Goal: Task Accomplishment & Management: Use online tool/utility

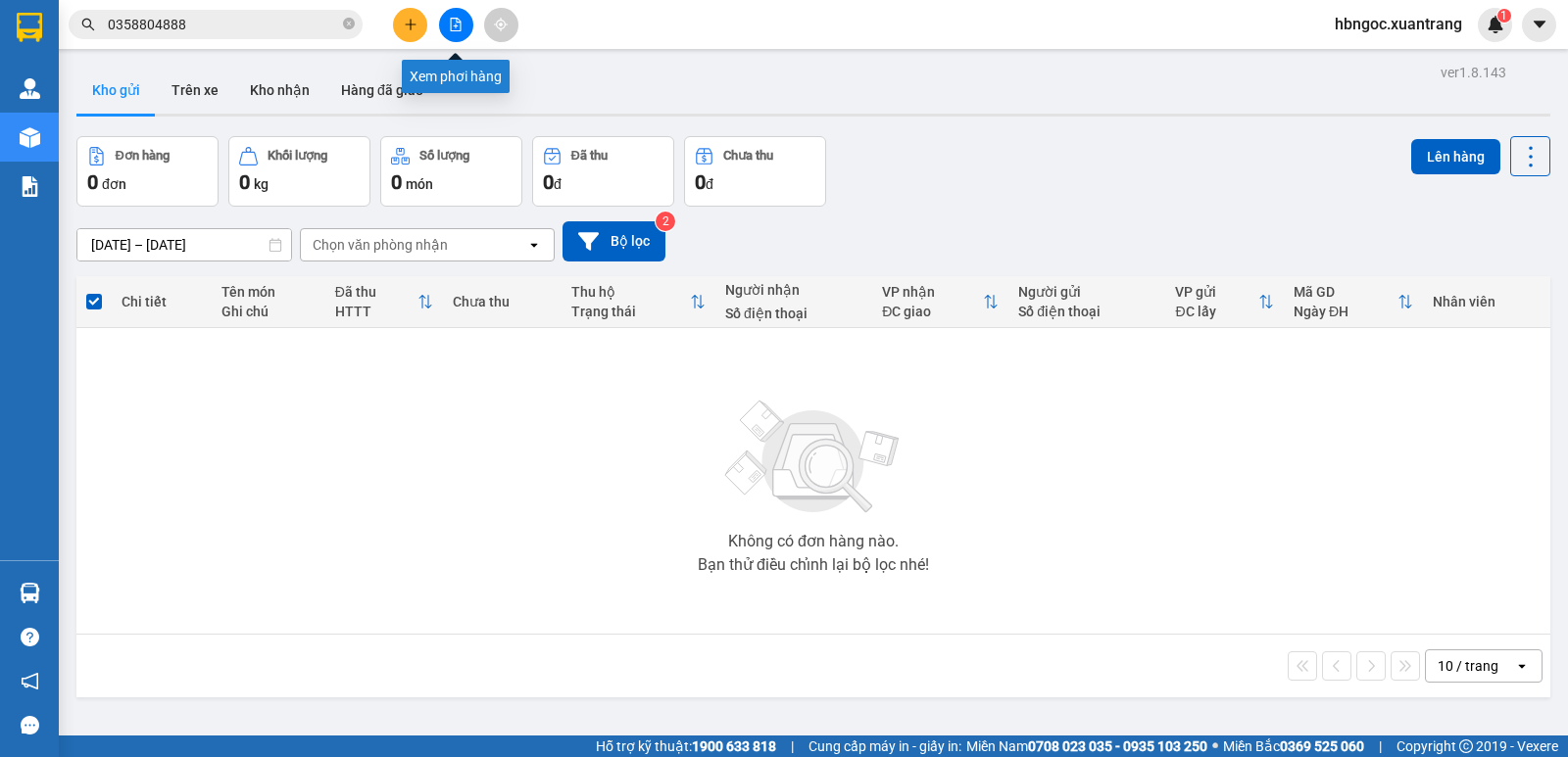
click at [456, 34] on button at bounding box center [456, 25] width 34 height 34
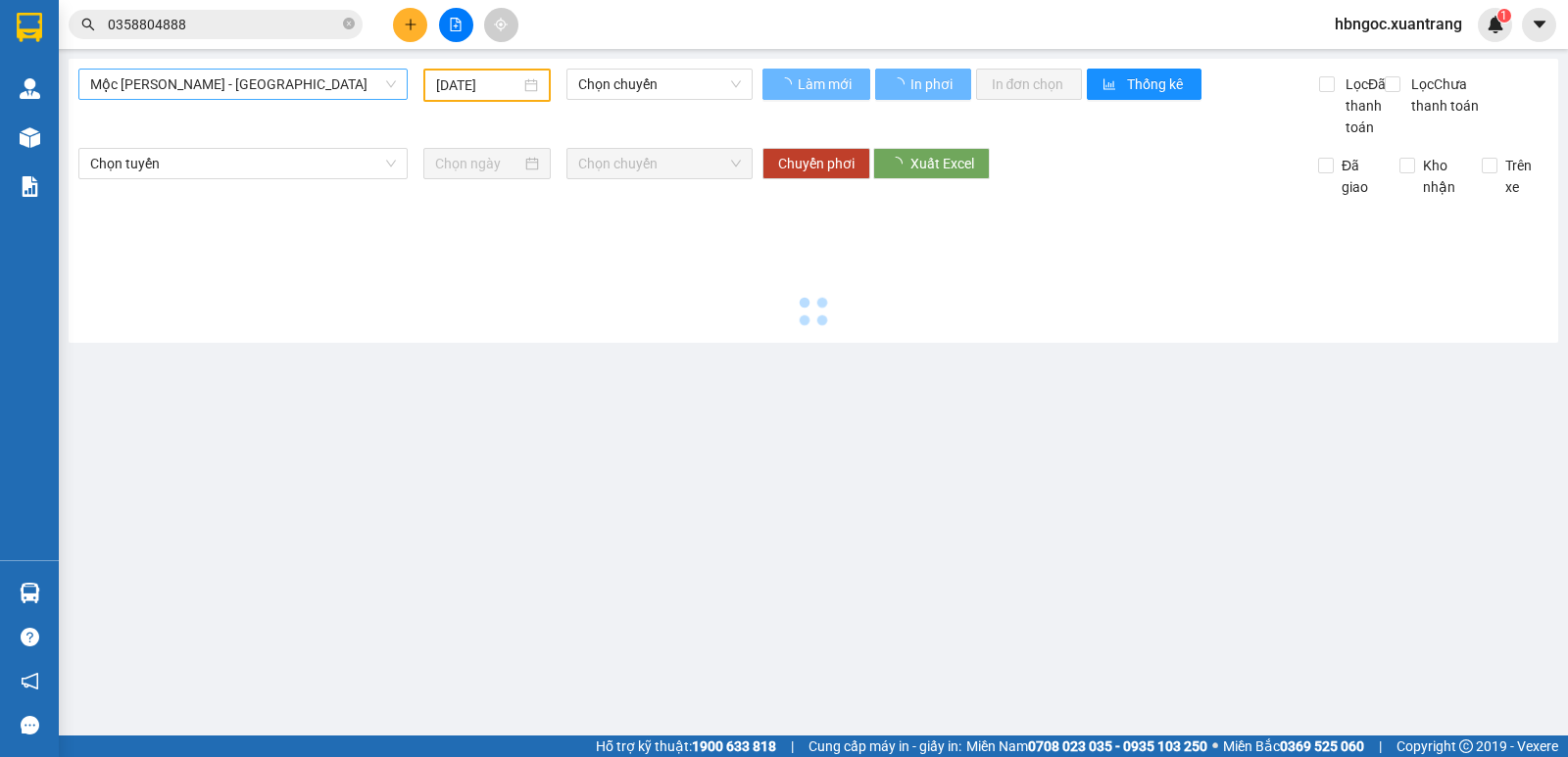
type input "[DATE]"
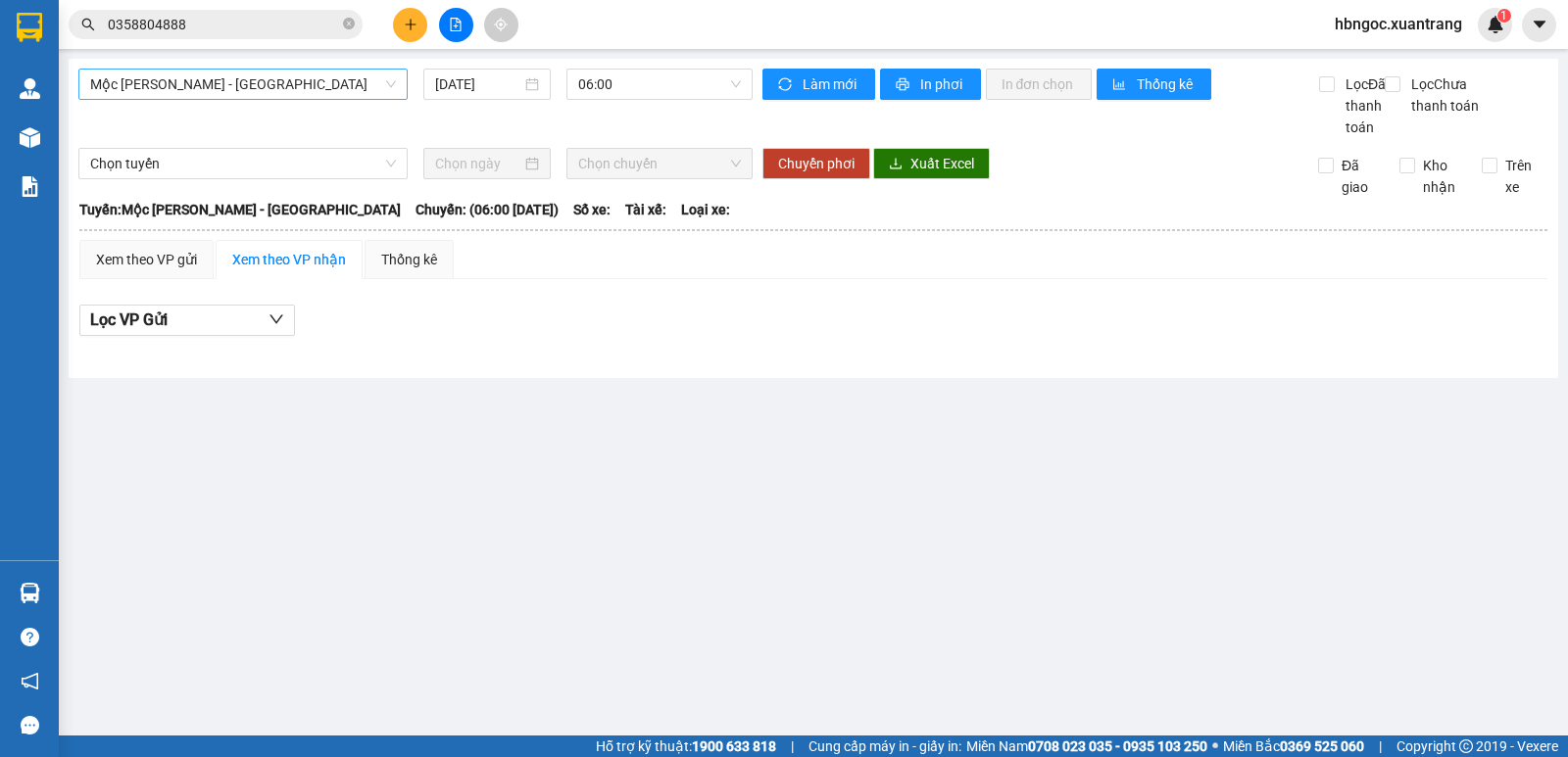
click at [253, 89] on span "Mộc [PERSON_NAME] - [GEOGRAPHIC_DATA]" at bounding box center [243, 85] width 306 height 29
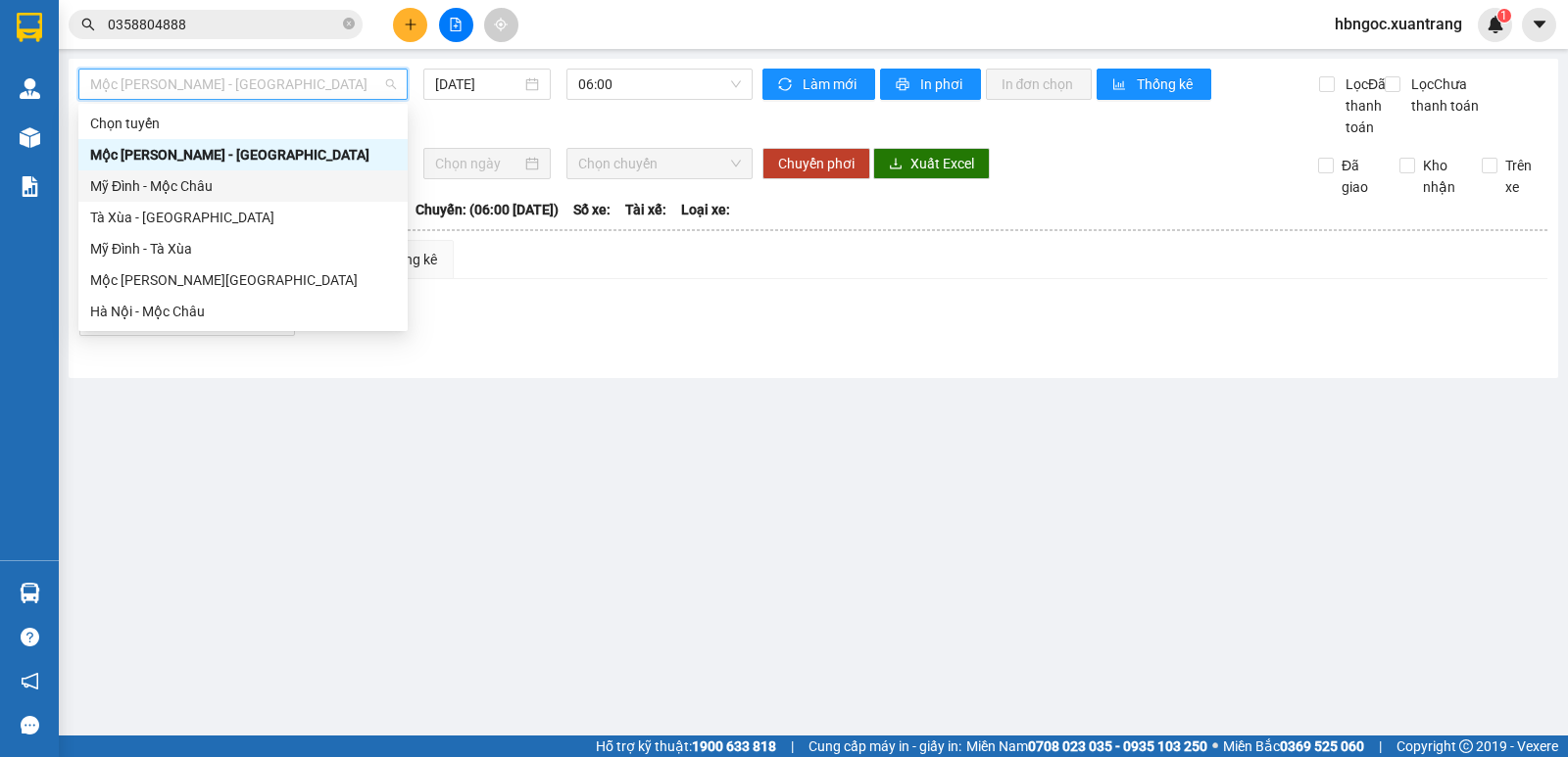
click at [338, 189] on div "Mỹ Đình - Mộc Châu" at bounding box center [243, 186] width 306 height 22
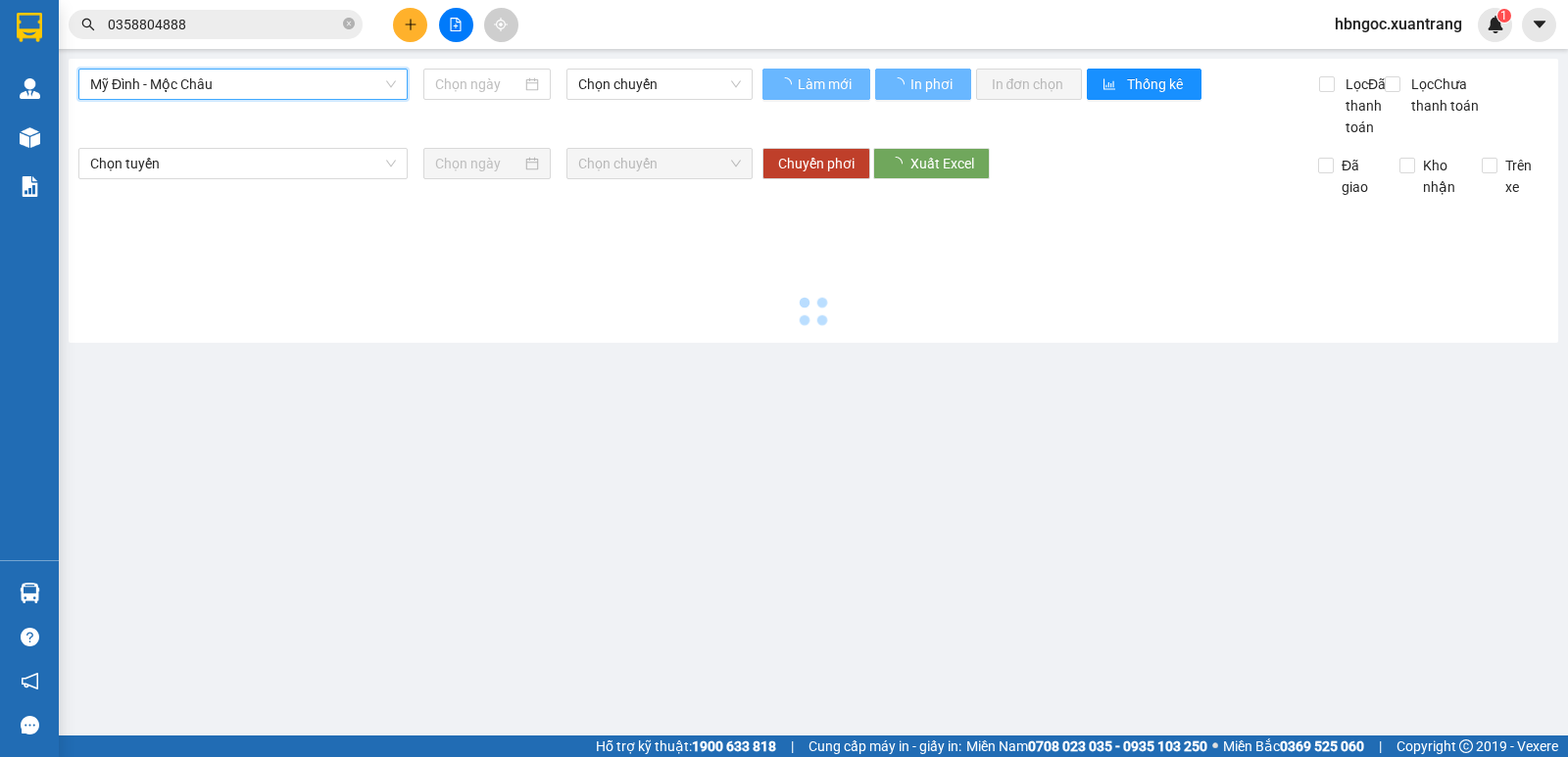
type input "[DATE]"
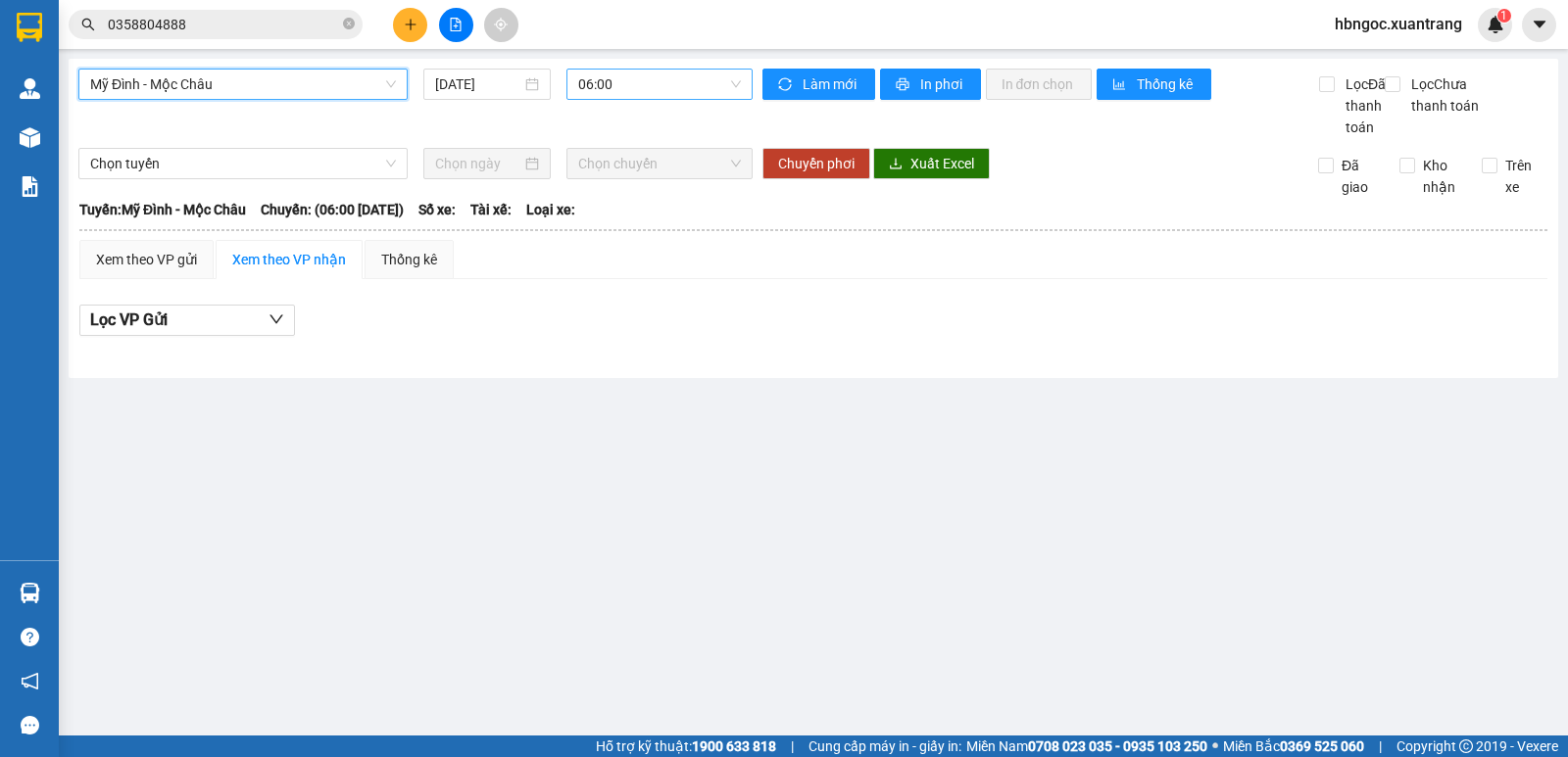
click at [652, 110] on body "Kết quả [PERSON_NAME] ( 291 ) Bộ lọc Mã ĐH Trạng thái Món hàng [PERSON_NAME] [P…" at bounding box center [784, 378] width 1568 height 757
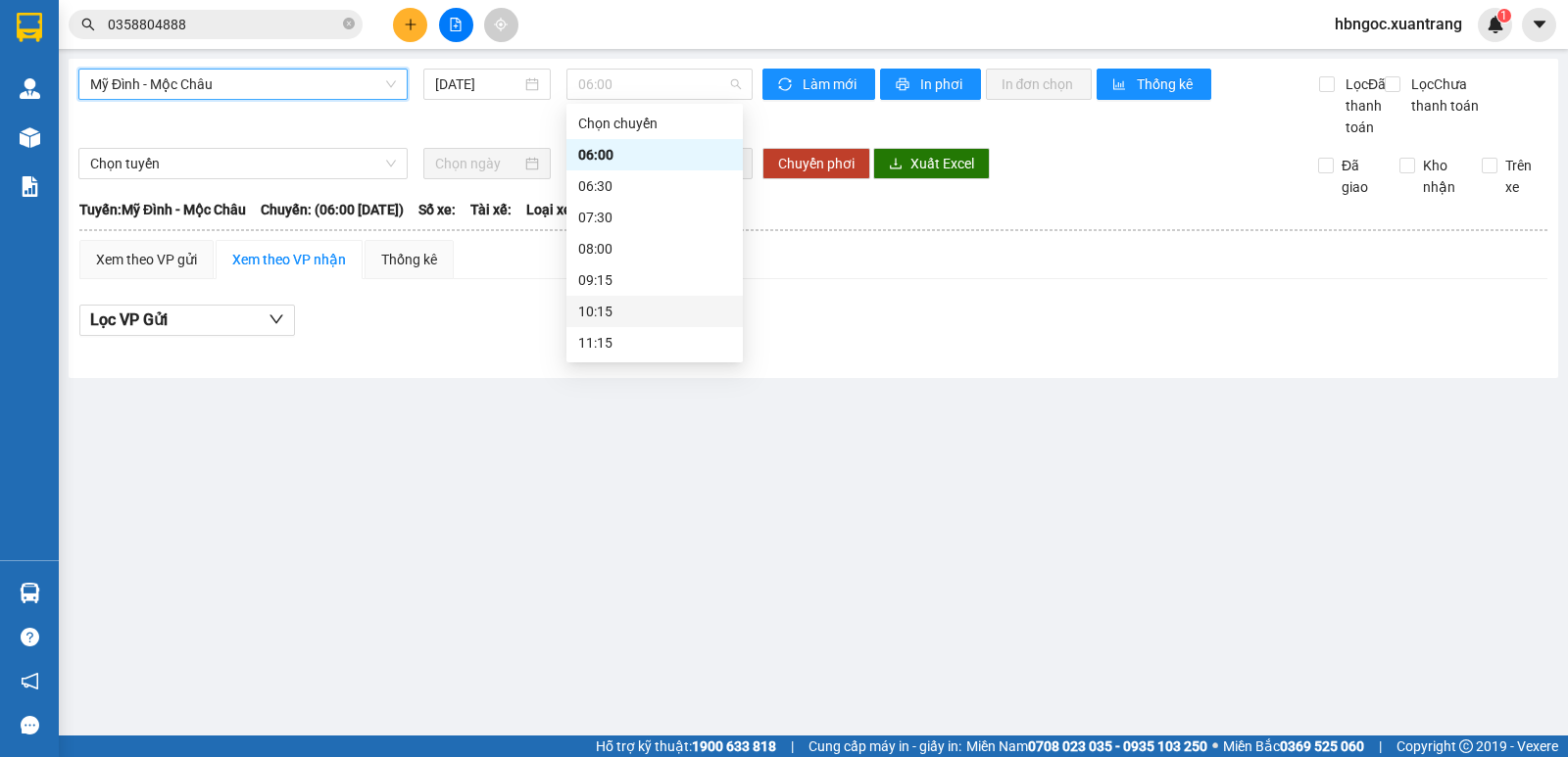
scroll to position [98, 0]
click at [317, 90] on span "Mỹ Đình - Mộc Châu" at bounding box center [243, 85] width 306 height 29
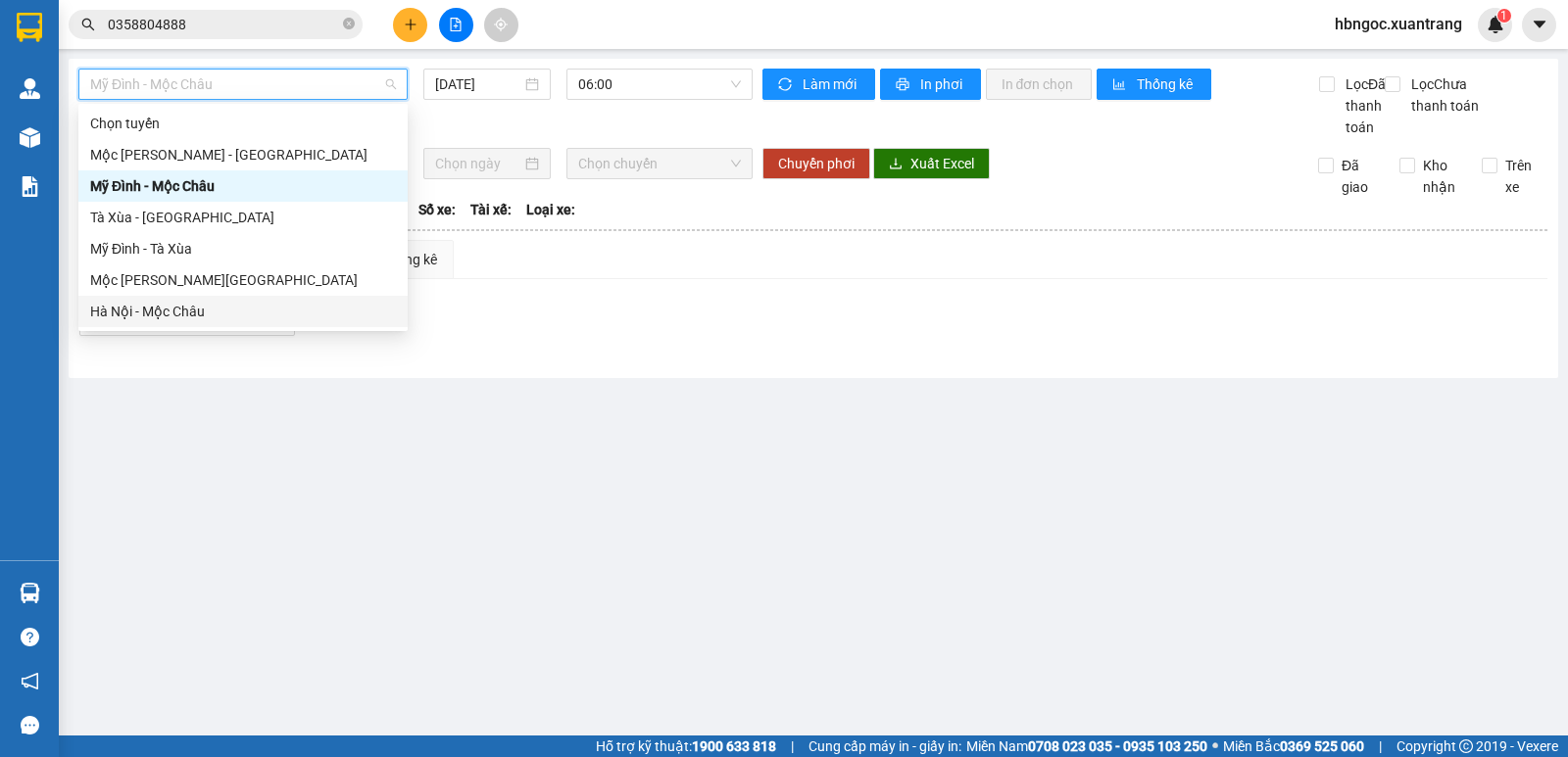
click at [254, 309] on div "Hà Nội - Mộc Châu" at bounding box center [243, 312] width 306 height 22
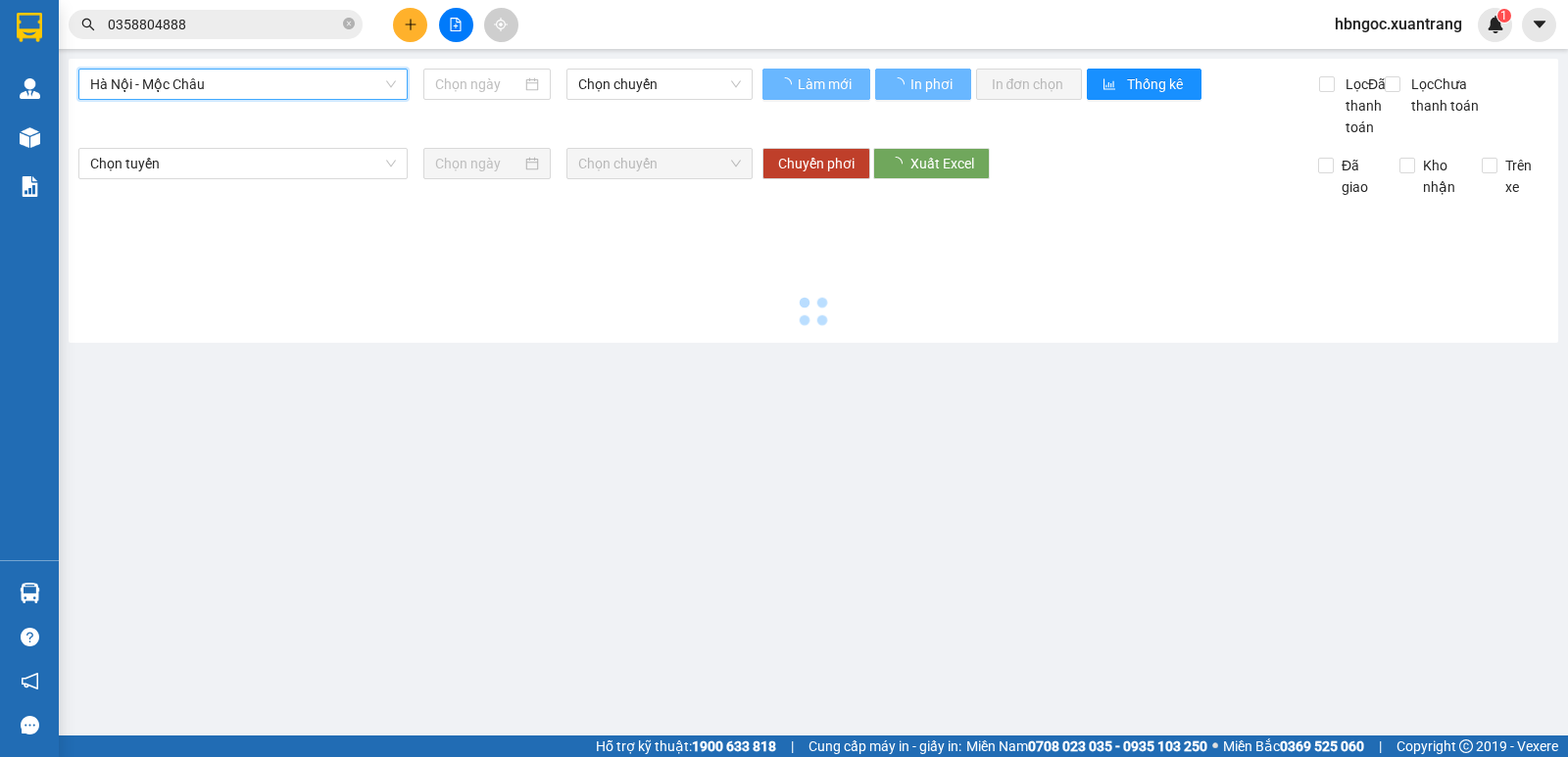
type input "[DATE]"
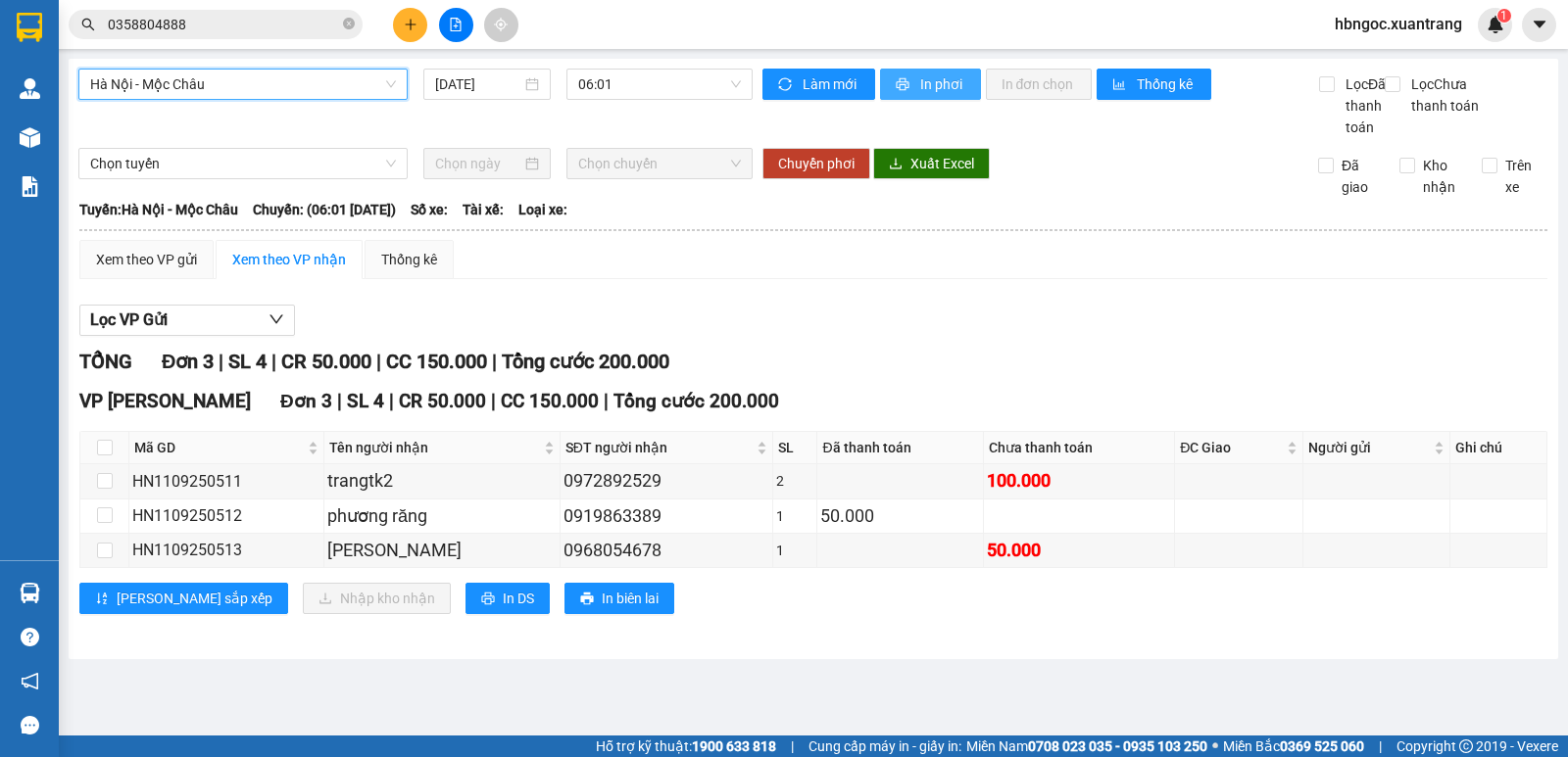
click at [890, 75] on button "In phơi" at bounding box center [930, 85] width 101 height 31
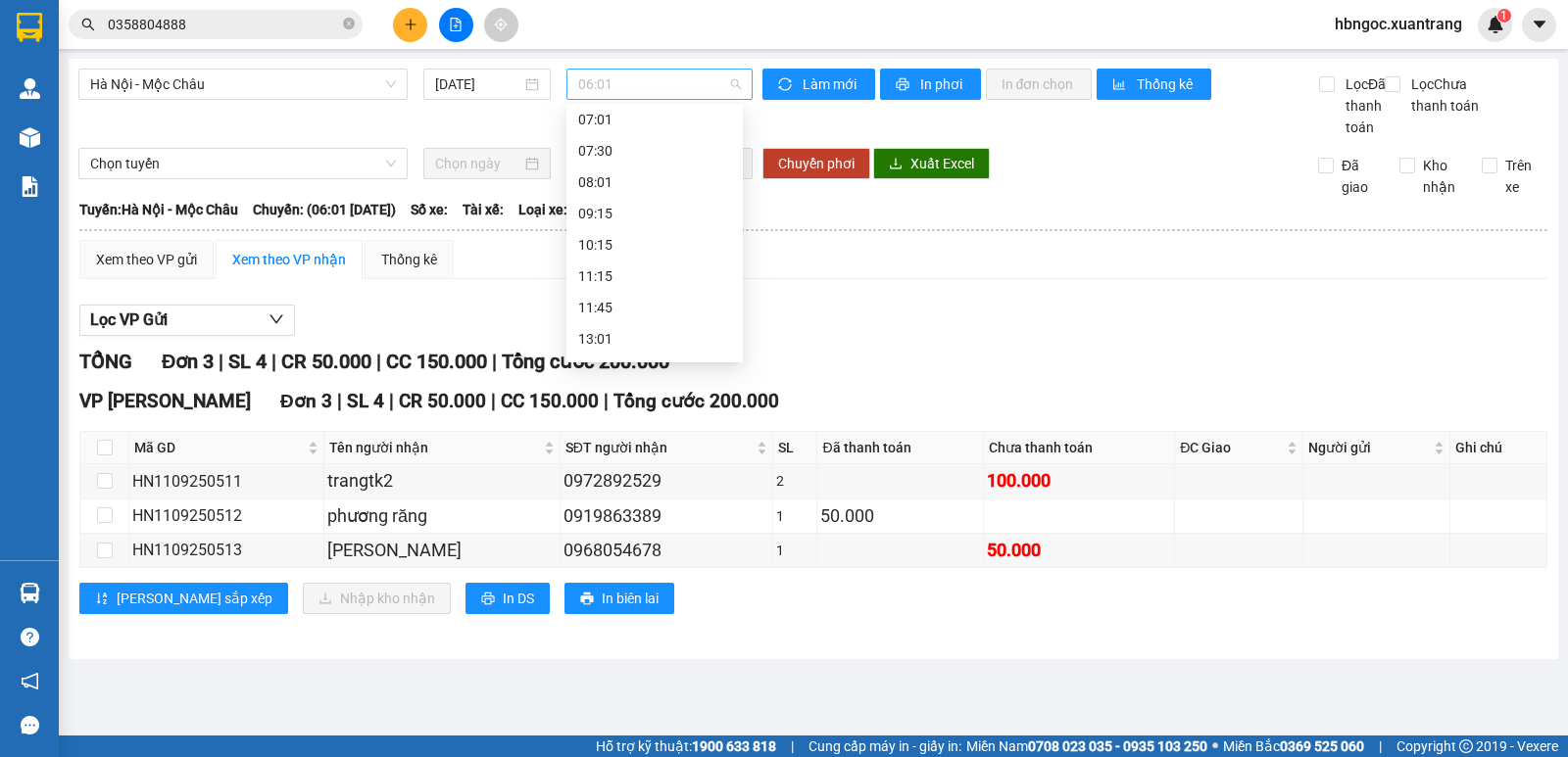
scroll to position [31, 0]
click at [636, 91] on span "06:01" at bounding box center [659, 85] width 161 height 29
click at [614, 155] on div "06:30" at bounding box center [654, 155] width 152 height 22
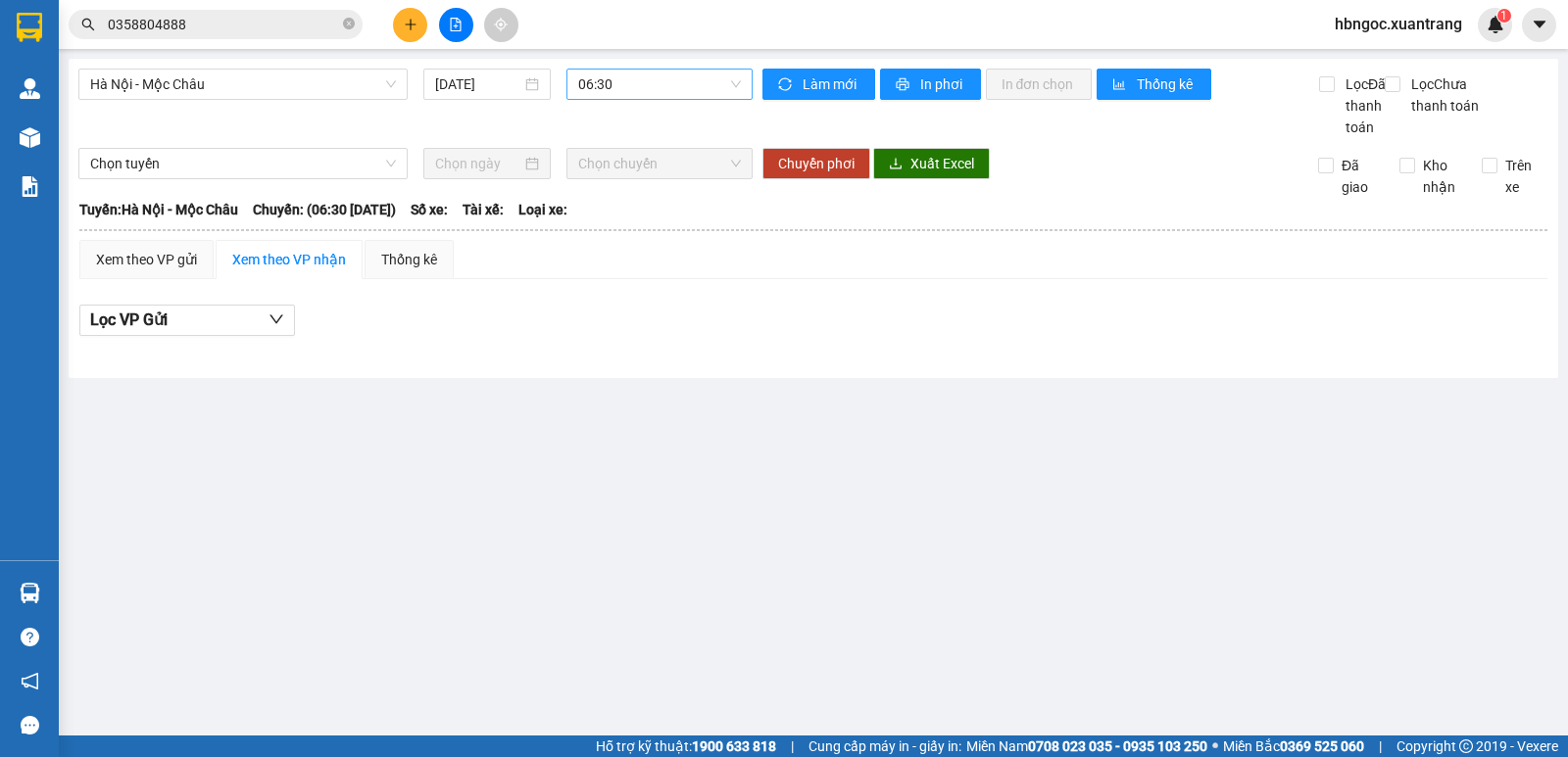
drag, startPoint x: 636, startPoint y: 59, endPoint x: 643, endPoint y: 73, distance: 15.7
click at [636, 63] on div "[GEOGRAPHIC_DATA] - Mộc [PERSON_NAME] [DATE] 06:30 [PERSON_NAME] mới In phơi In…" at bounding box center [813, 218] width 1489 height 320
drag, startPoint x: 653, startPoint y: 90, endPoint x: 668, endPoint y: 247, distance: 157.7
click at [653, 94] on span "06:30" at bounding box center [659, 85] width 161 height 29
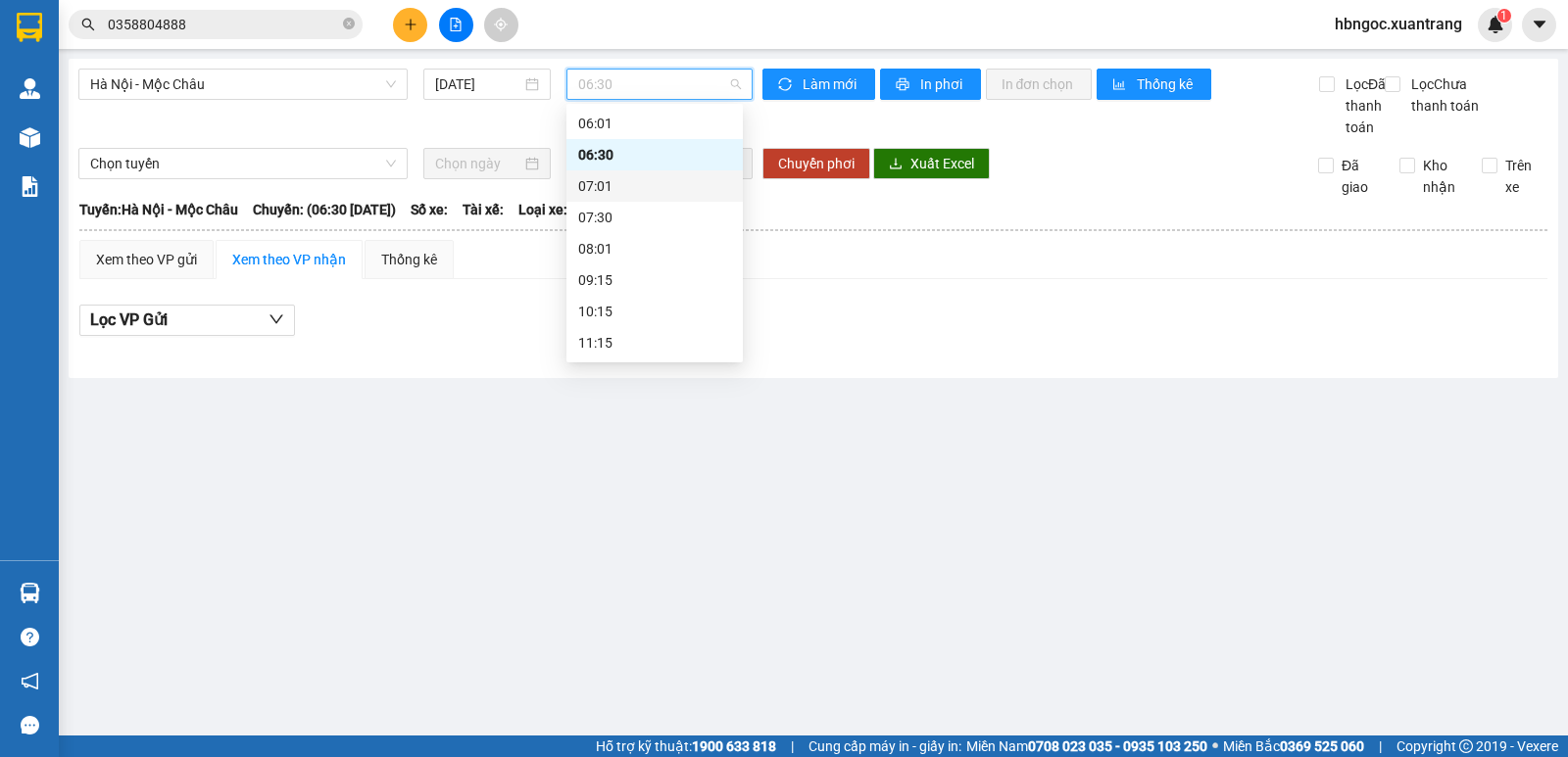
click at [608, 181] on div "07:01" at bounding box center [654, 186] width 152 height 22
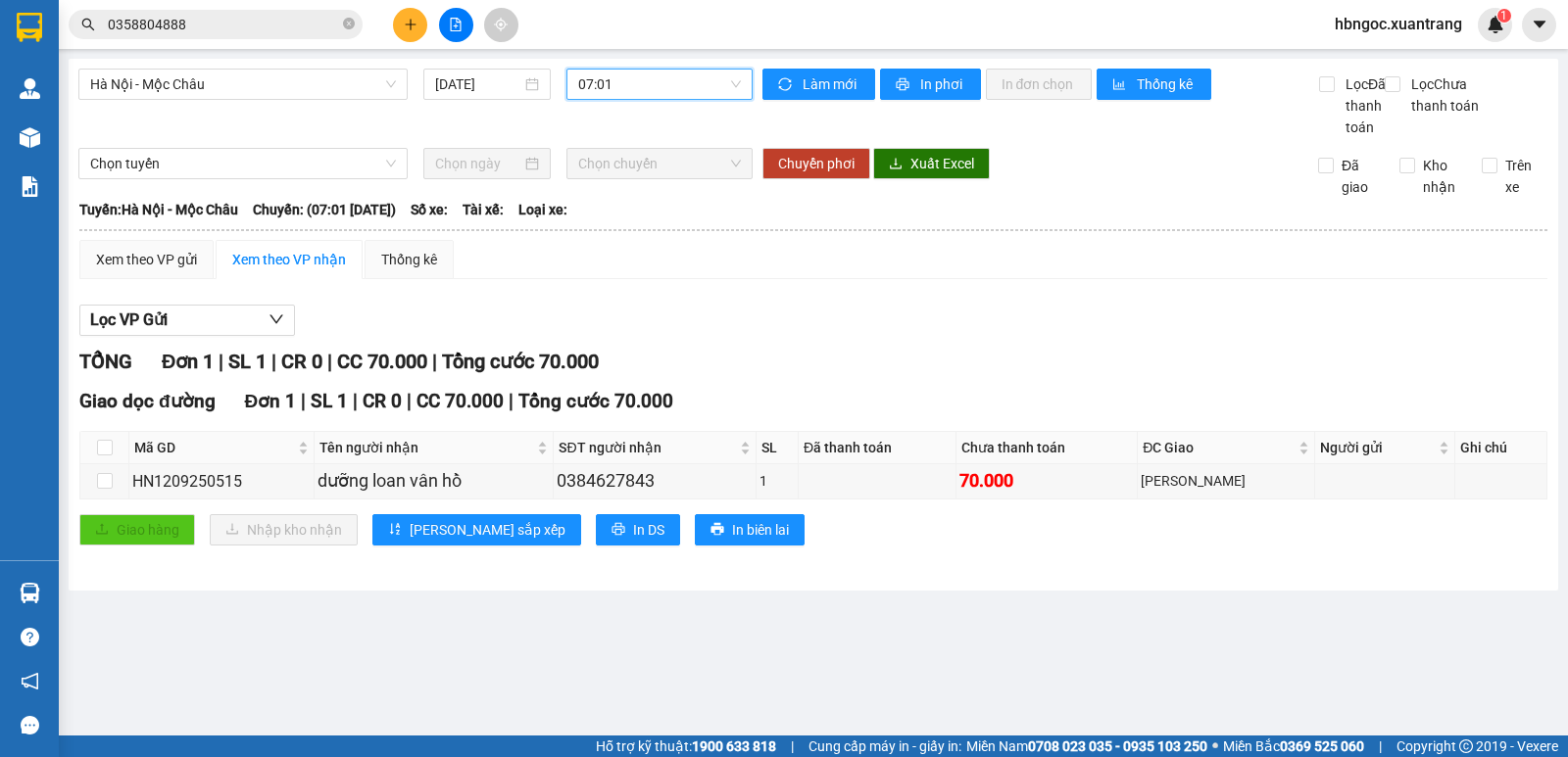
click at [623, 89] on span "07:01" at bounding box center [659, 85] width 161 height 29
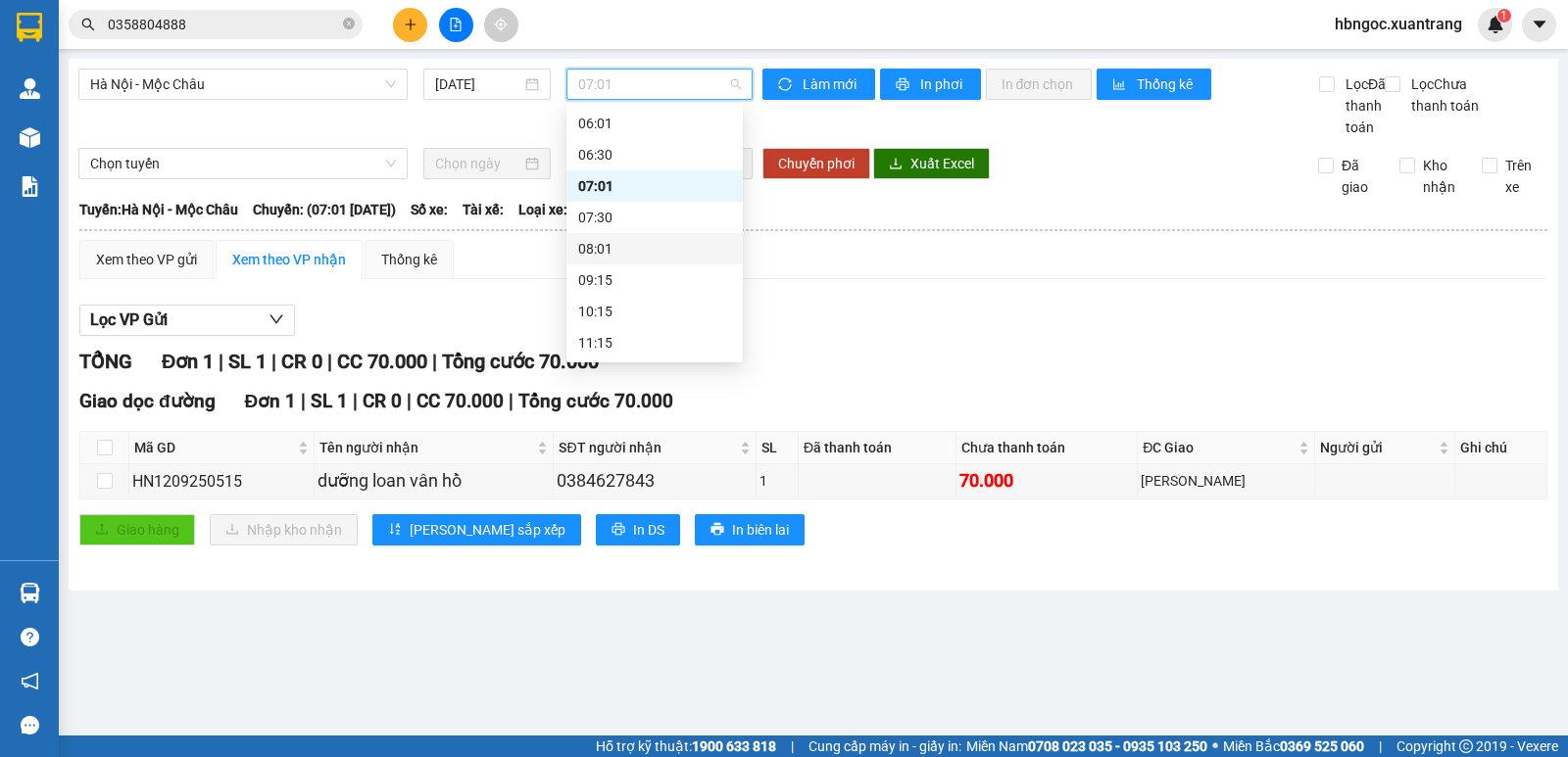
click at [674, 234] on div "08:01" at bounding box center [654, 249] width 176 height 31
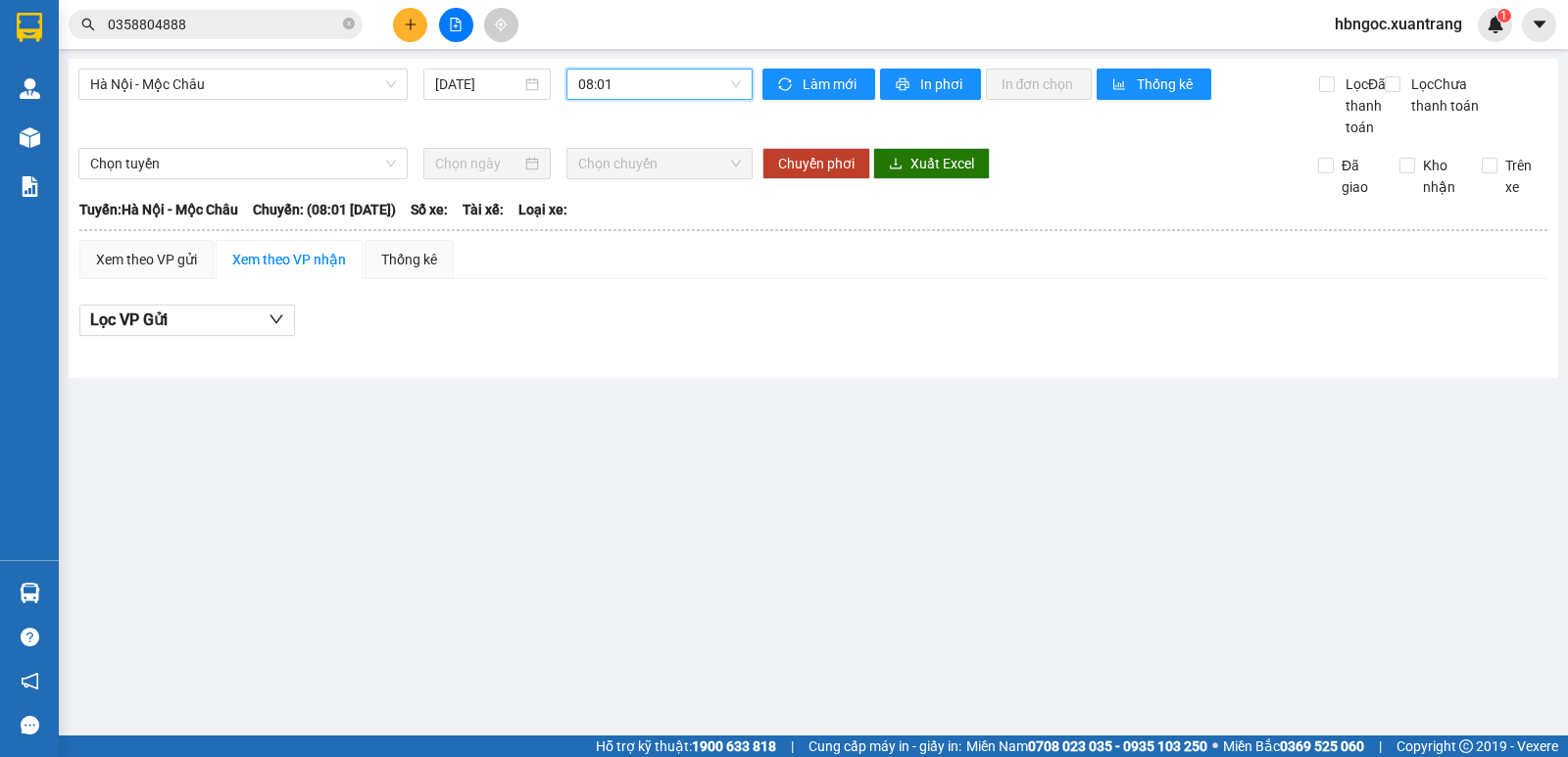
click at [681, 98] on span "08:01" at bounding box center [659, 85] width 161 height 29
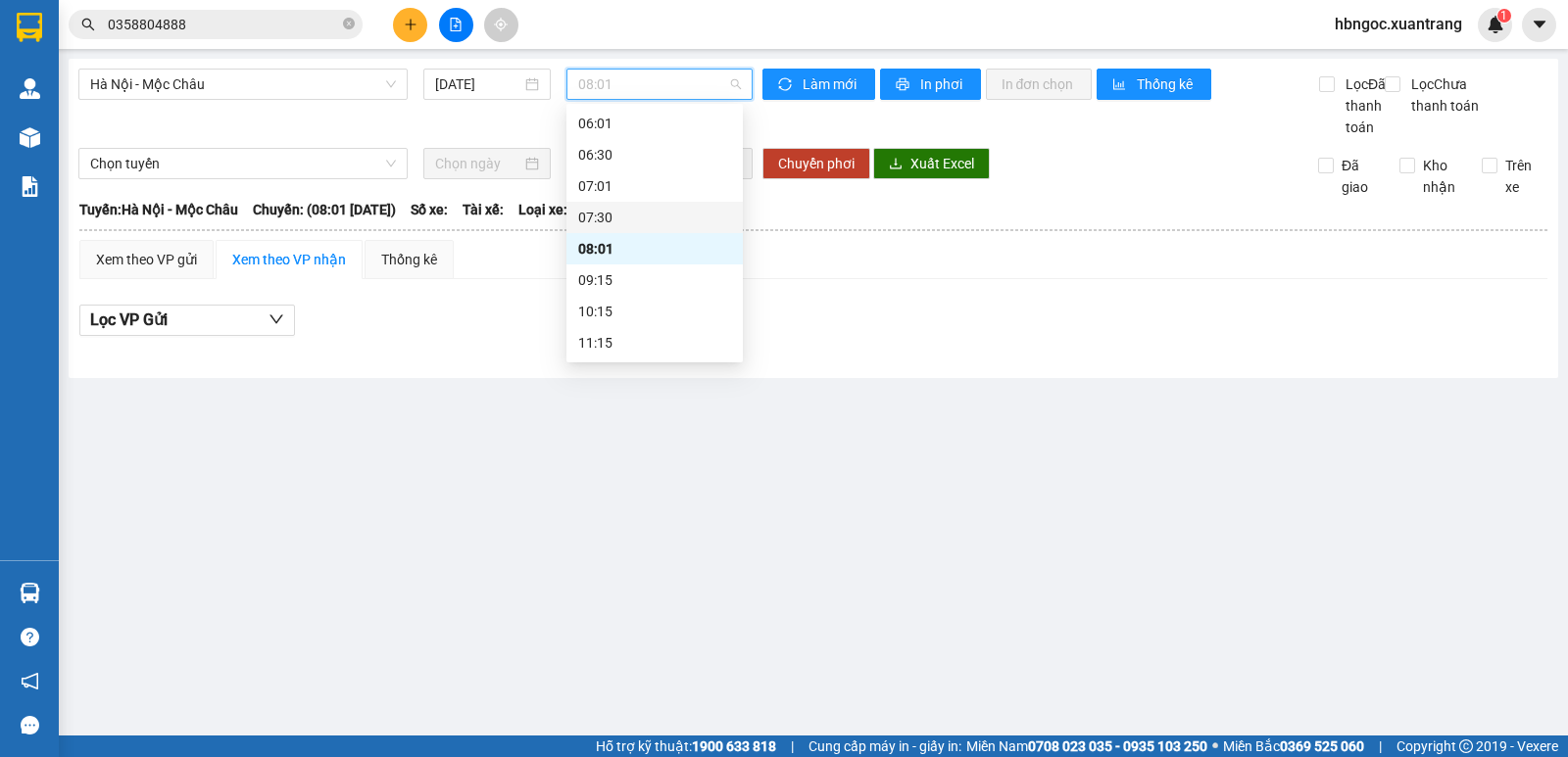
click at [637, 219] on div "07:30" at bounding box center [654, 217] width 152 height 22
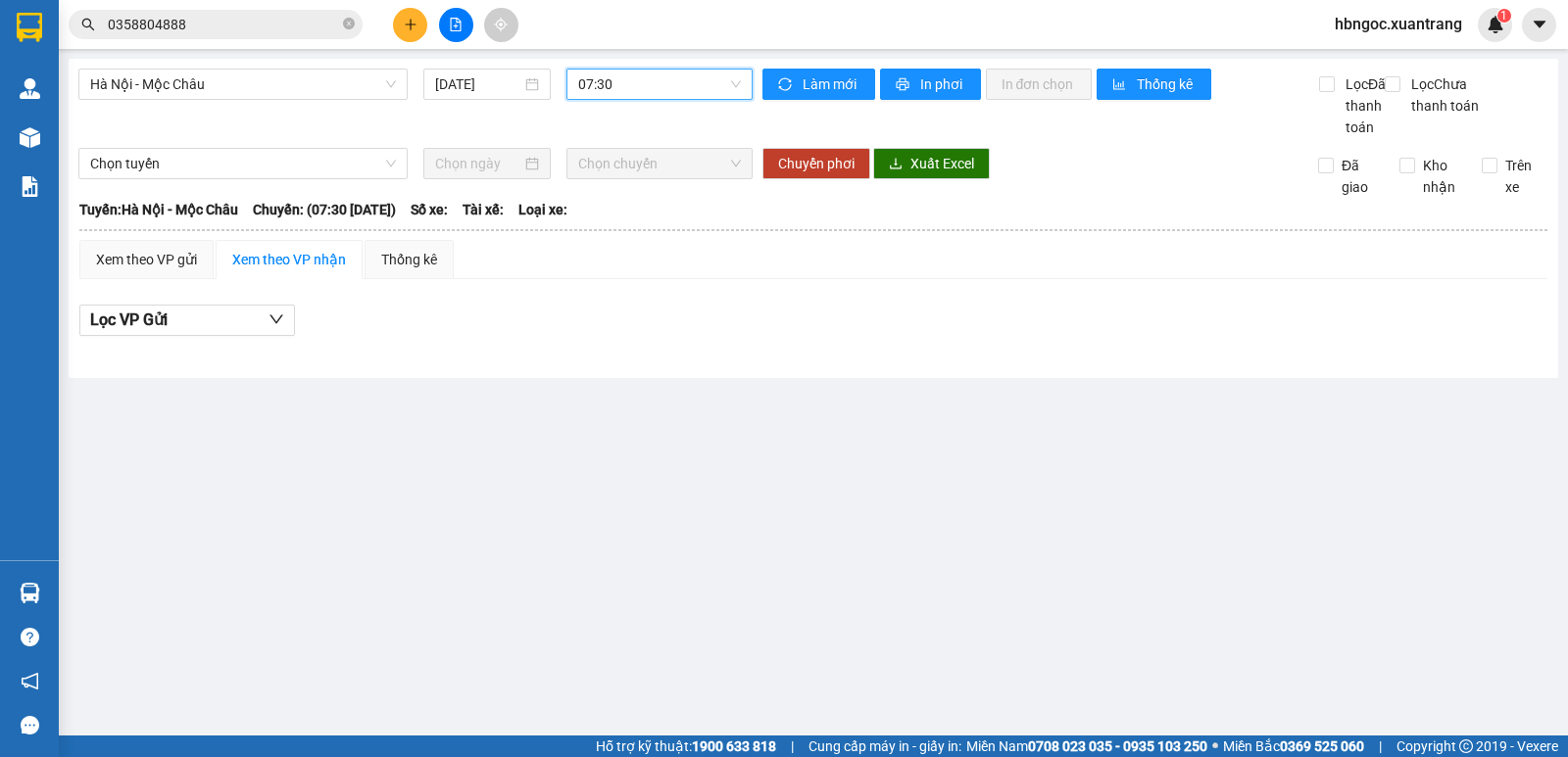
click at [704, 99] on div "07:30" at bounding box center [659, 85] width 185 height 31
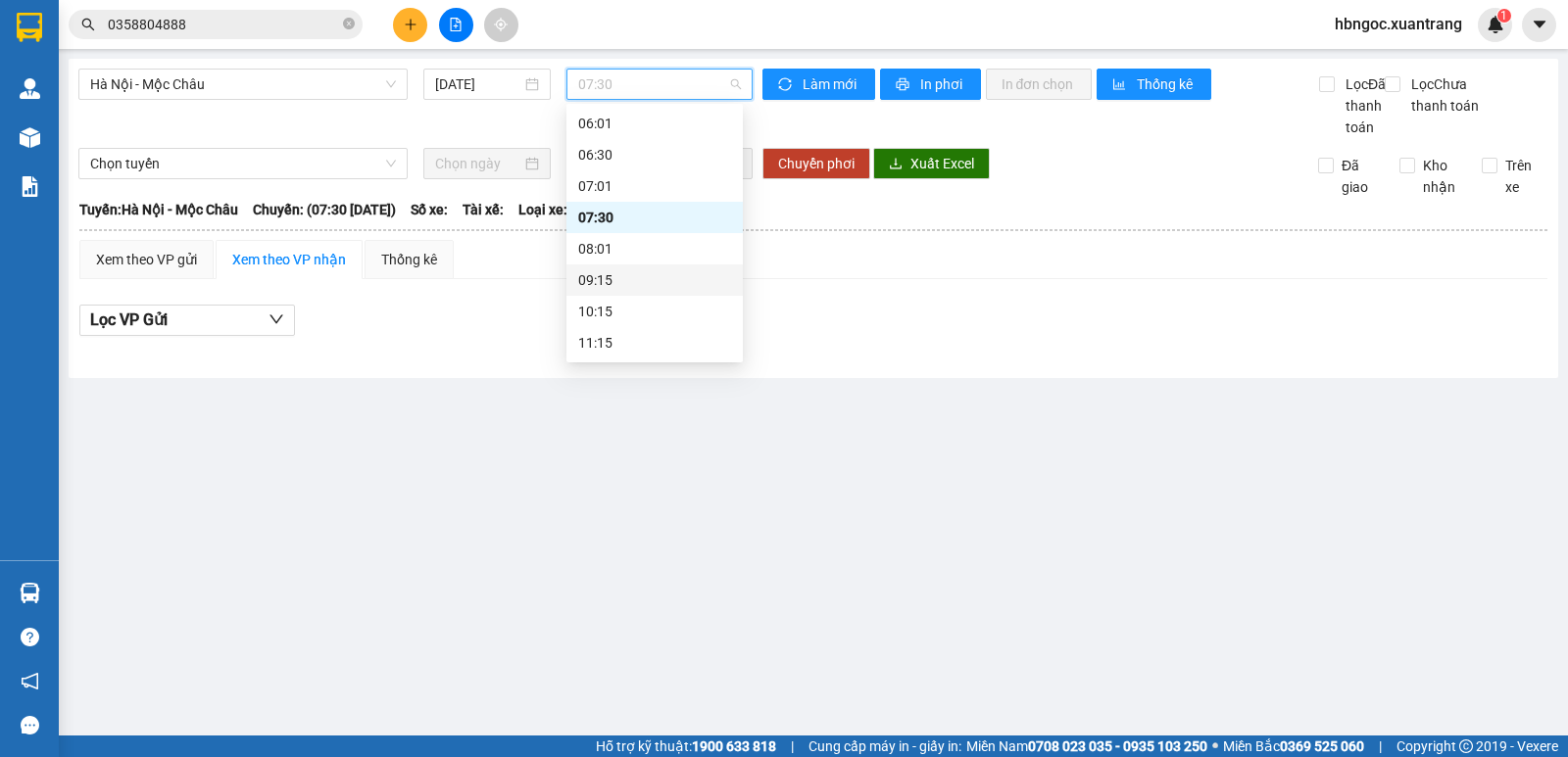
click at [629, 285] on div "09:15" at bounding box center [654, 280] width 152 height 22
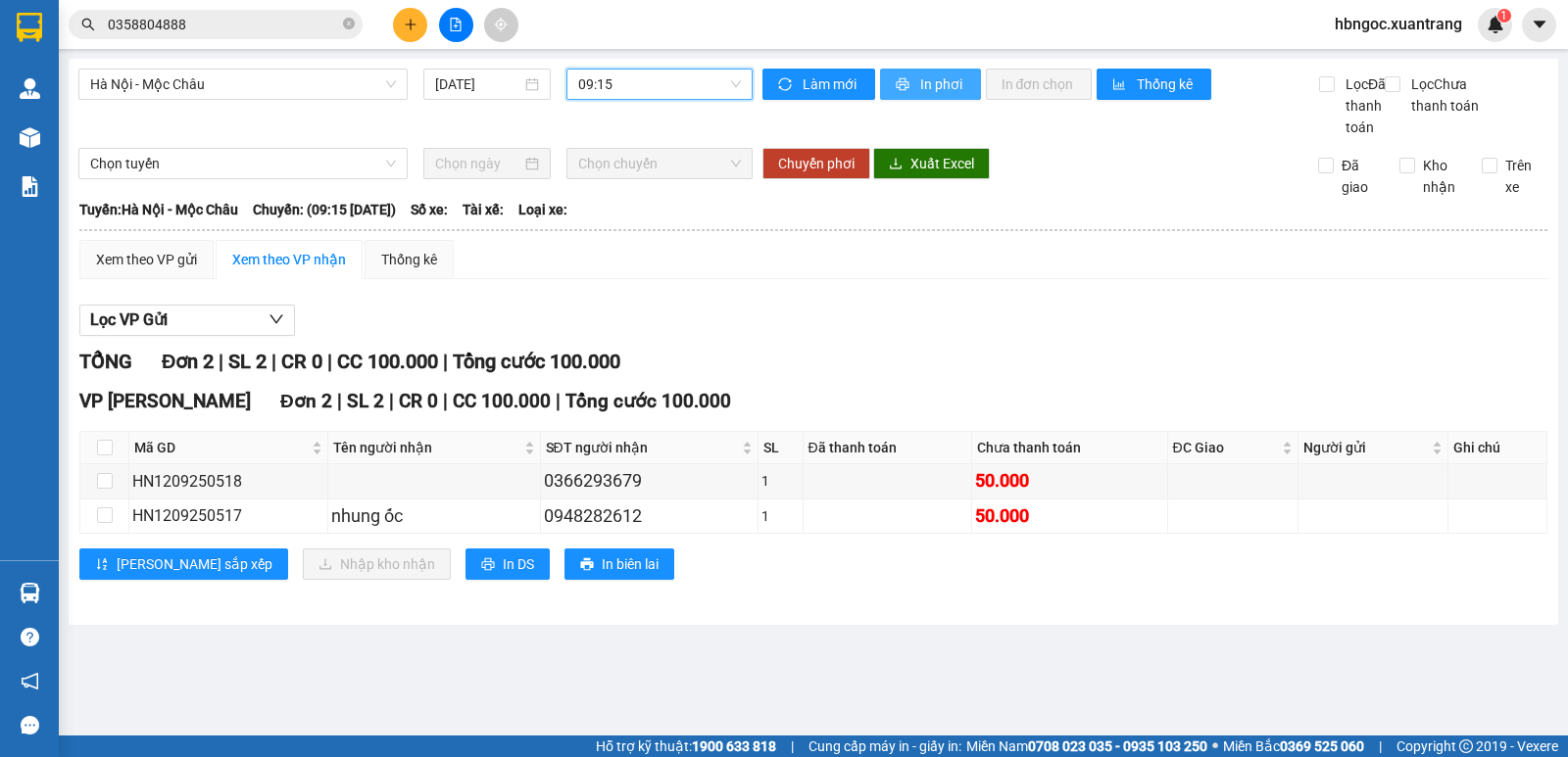
drag, startPoint x: 937, startPoint y: 81, endPoint x: 923, endPoint y: 264, distance: 183.5
click at [938, 87] on span "In phơi" at bounding box center [943, 85] width 45 height 22
click at [628, 90] on span "09:15" at bounding box center [659, 85] width 161 height 29
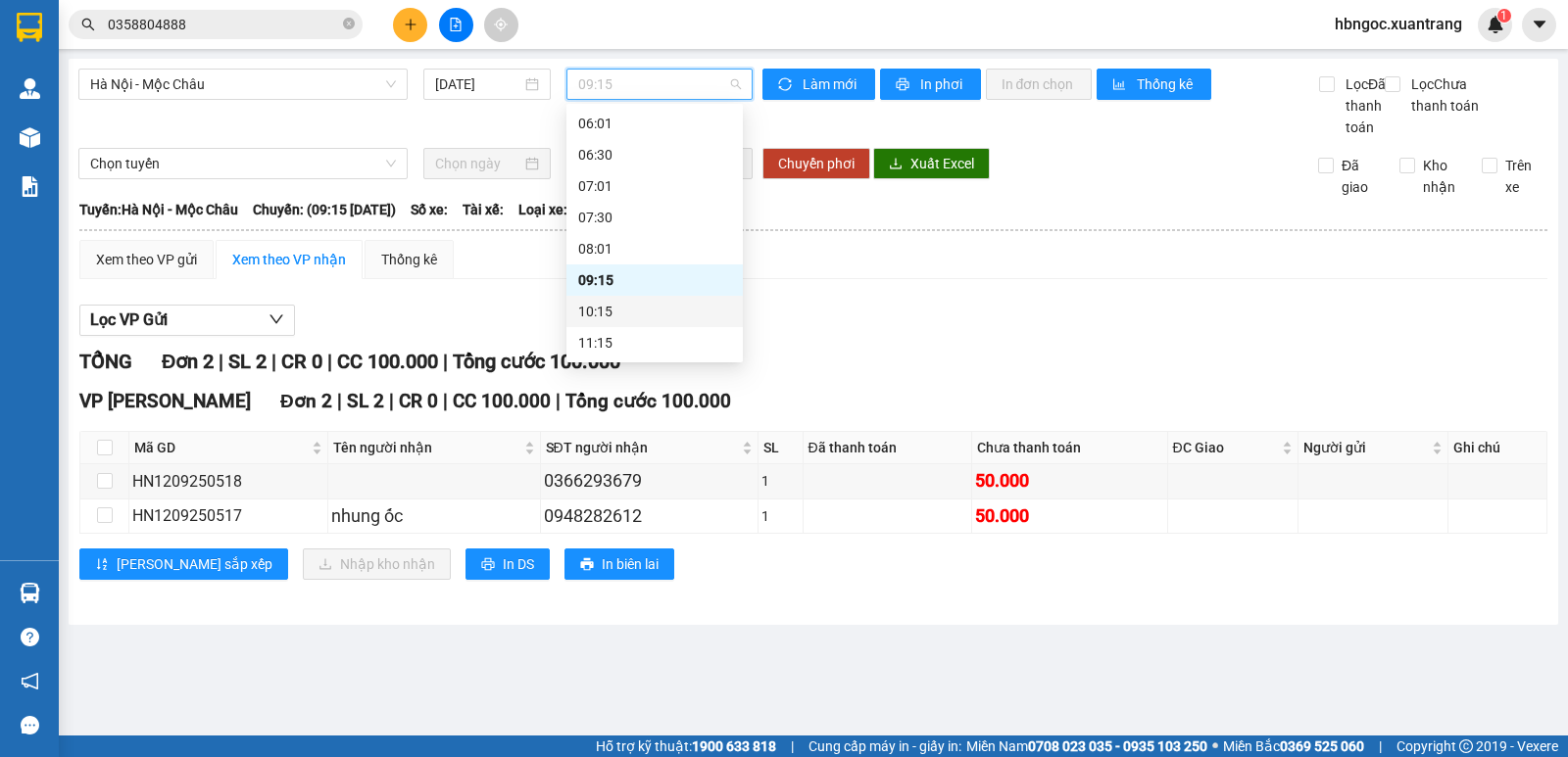
click at [671, 312] on div "10:15" at bounding box center [654, 312] width 152 height 22
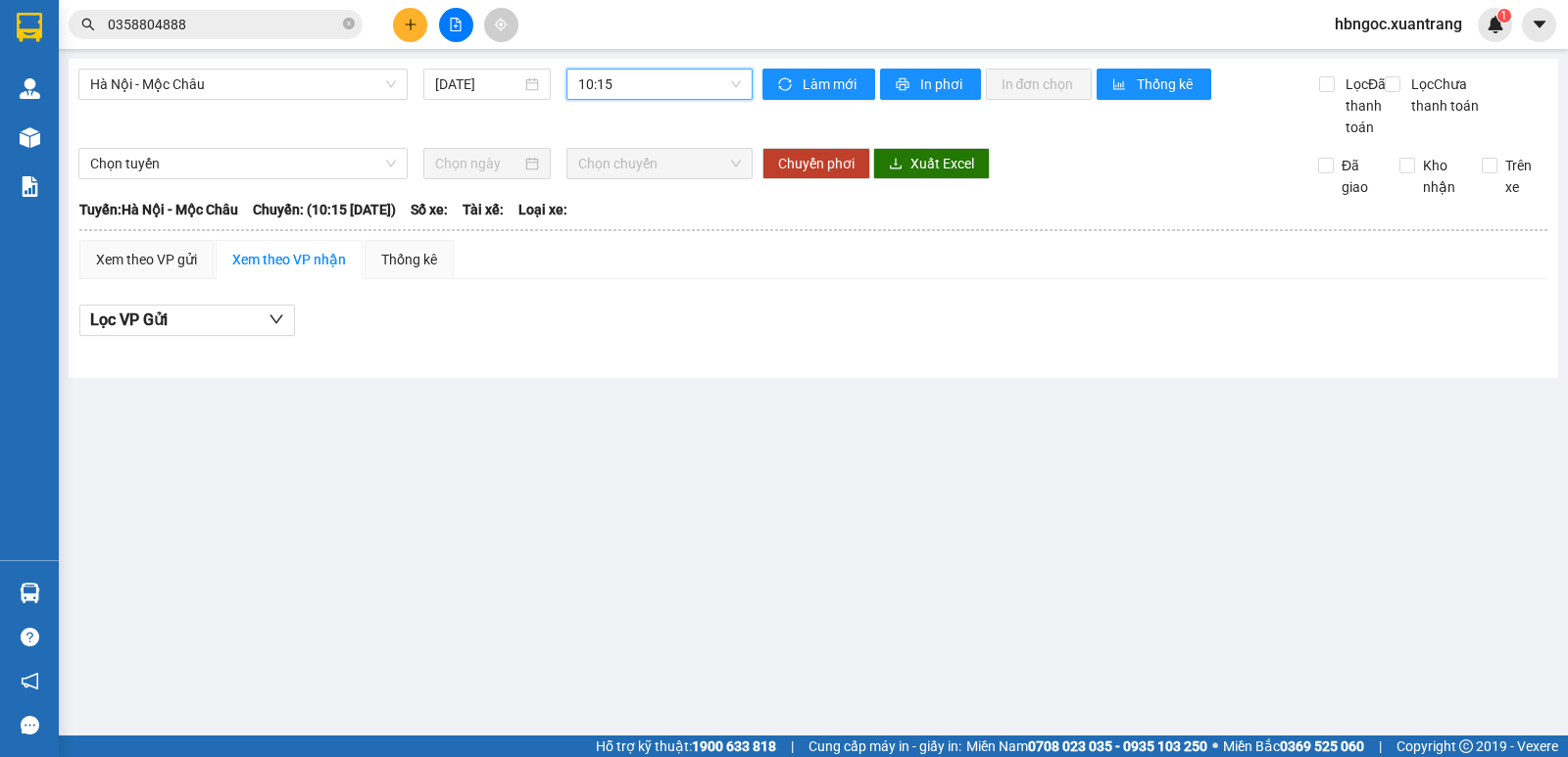
drag, startPoint x: 670, startPoint y: 114, endPoint x: 699, endPoint y: 223, distance: 112.8
click at [684, 177] on body "Kết quả [PERSON_NAME] ( 291 ) Bộ lọc Mã ĐH Trạng thái Món hàng [PERSON_NAME] [P…" at bounding box center [784, 378] width 1568 height 757
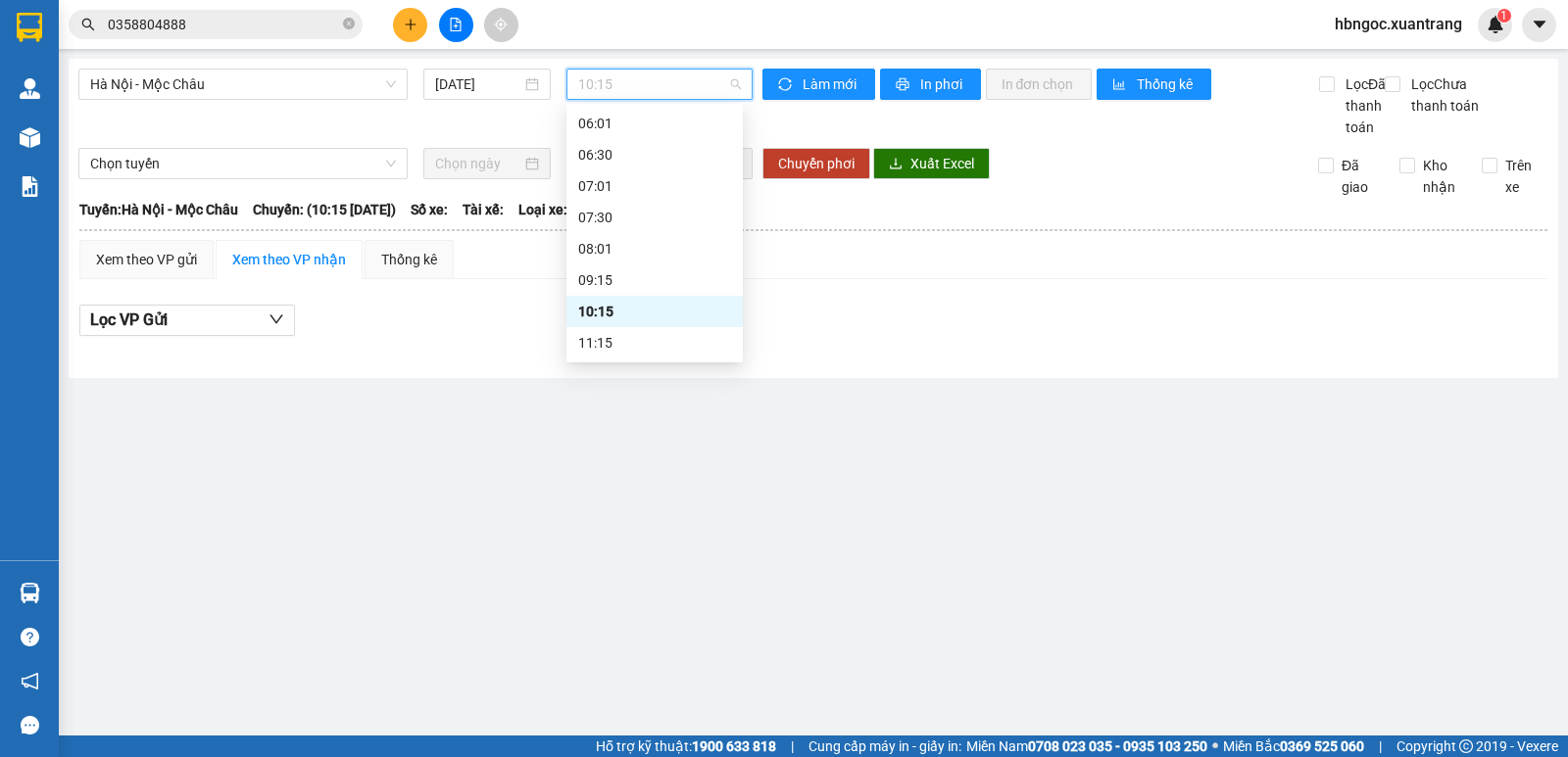
click at [670, 326] on div "10:15" at bounding box center [654, 312] width 176 height 31
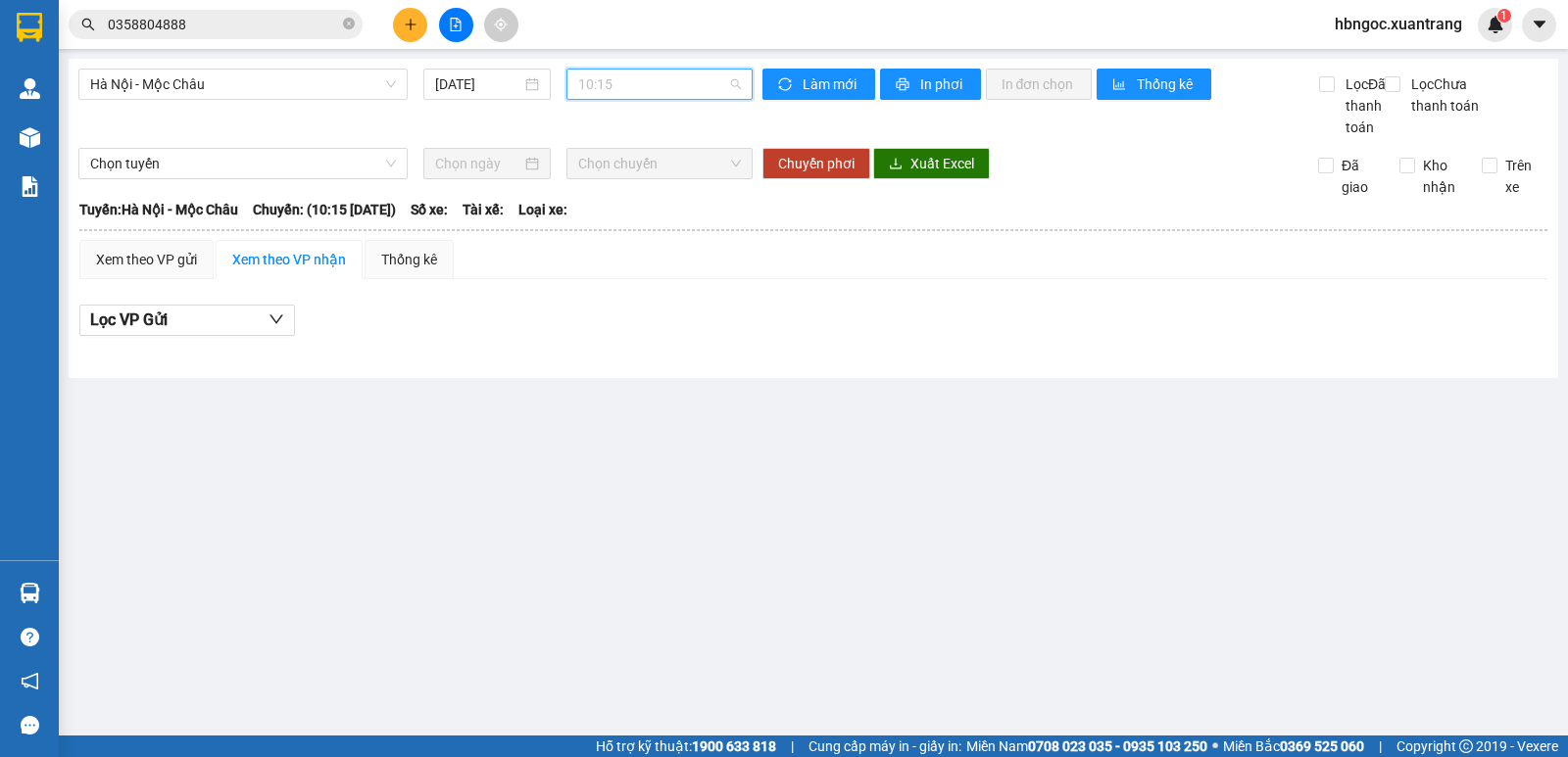
drag, startPoint x: 635, startPoint y: 88, endPoint x: 766, endPoint y: 424, distance: 360.6
click at [652, 139] on body "Kết quả [PERSON_NAME] ( 291 ) Bộ lọc Mã ĐH Trạng thái Món hàng [PERSON_NAME] [P…" at bounding box center [784, 378] width 1568 height 757
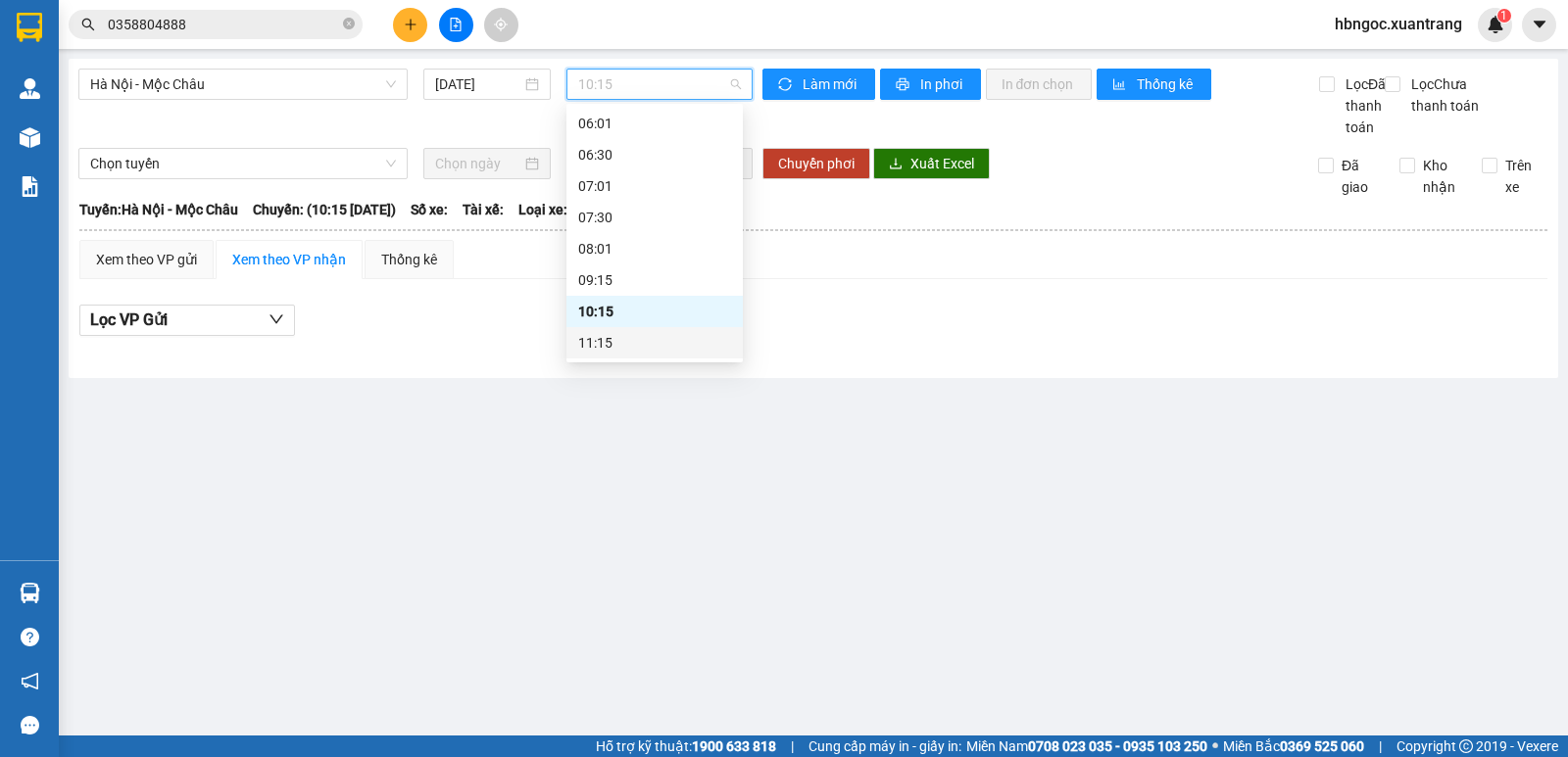
click at [625, 347] on div "11:15" at bounding box center [654, 343] width 152 height 22
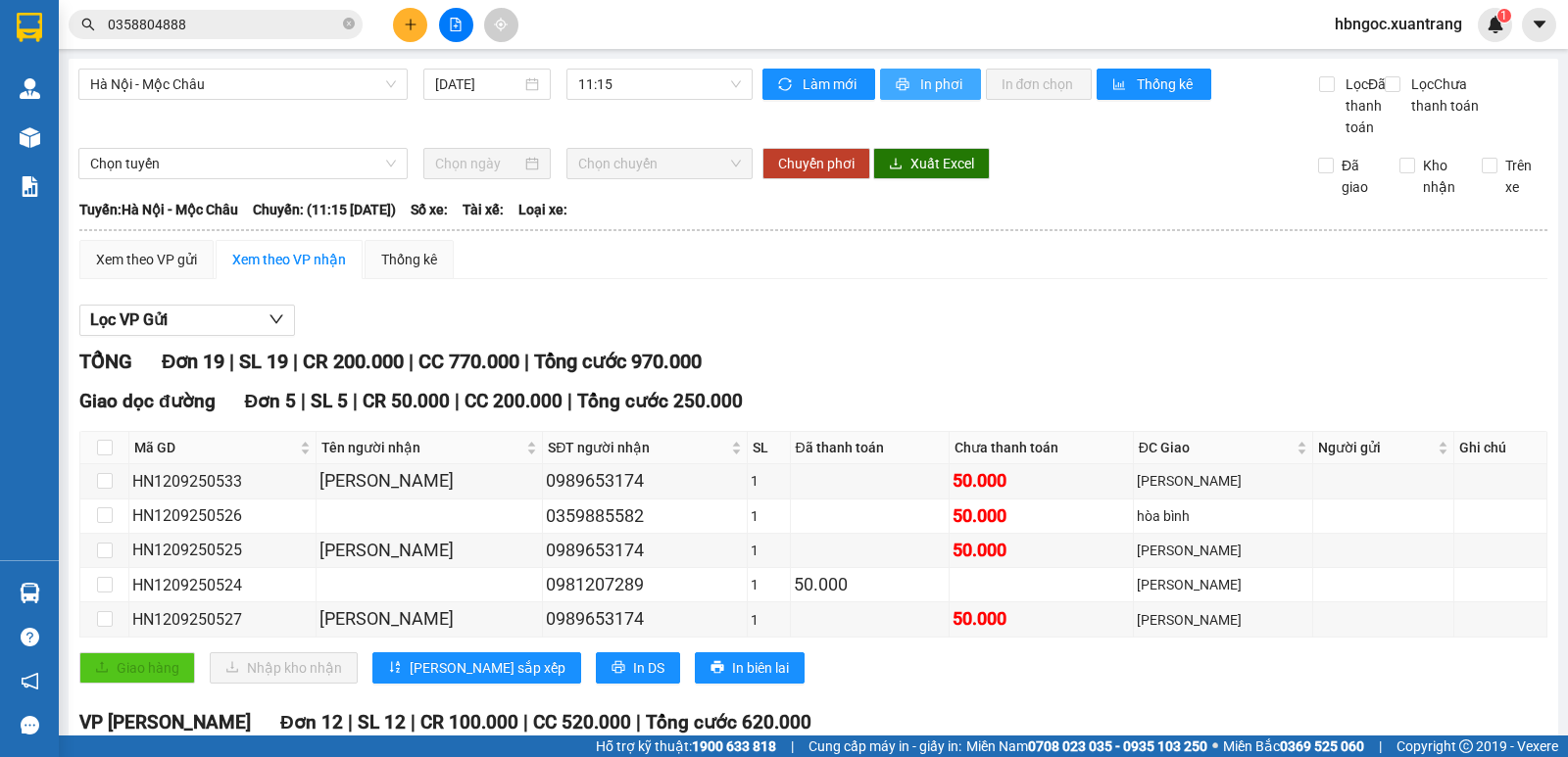
click at [954, 97] on button "In phơi" at bounding box center [930, 85] width 101 height 31
drag, startPoint x: 682, startPoint y: 96, endPoint x: 688, endPoint y: 163, distance: 67.3
click at [687, 111] on body "Kết quả [PERSON_NAME] ( 291 ) Bộ lọc Mã ĐH Trạng thái Món hàng [PERSON_NAME] [P…" at bounding box center [784, 378] width 1568 height 757
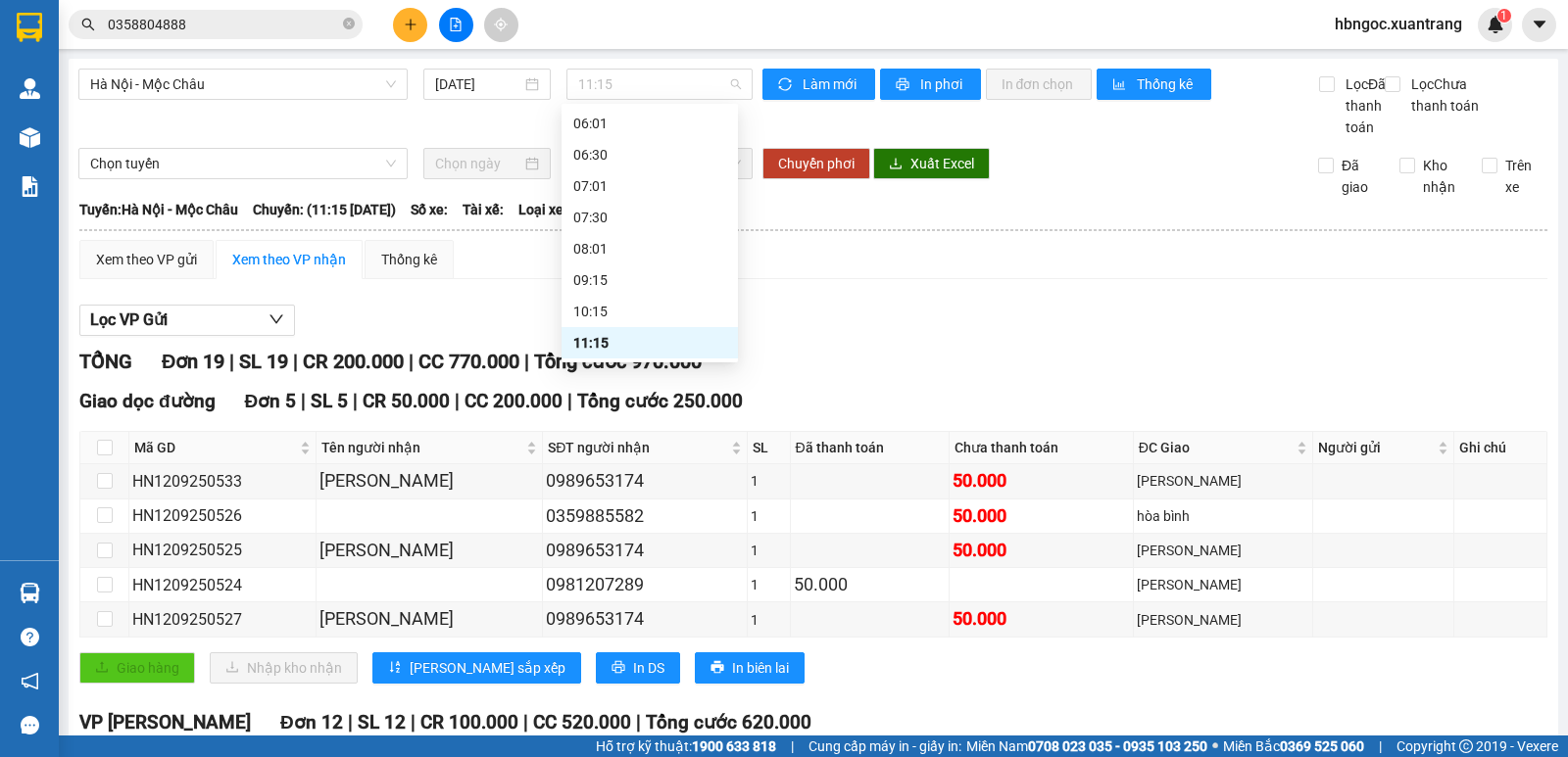
scroll to position [130, 0]
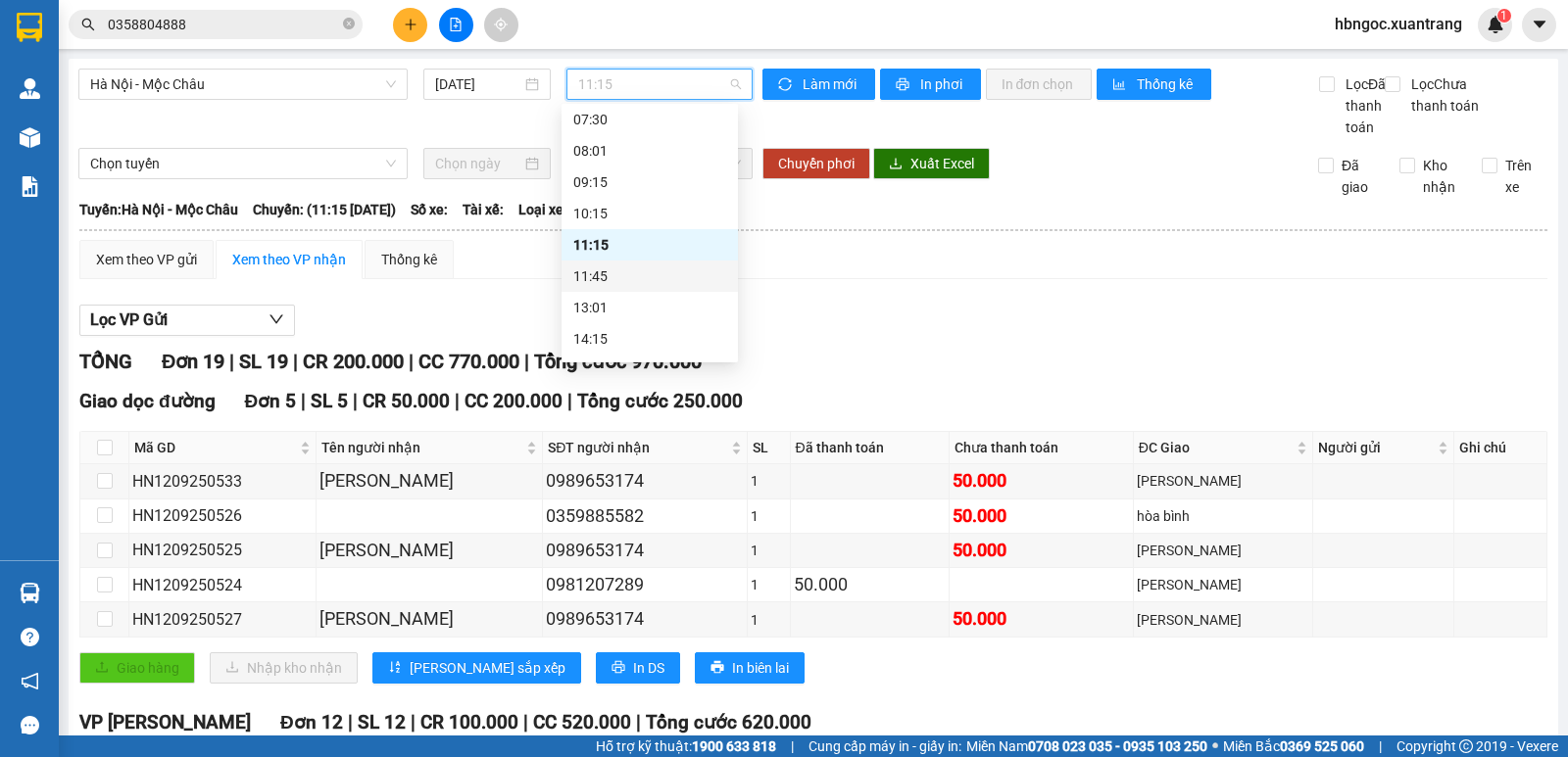
click at [665, 279] on div "11:45" at bounding box center [649, 276] width 152 height 22
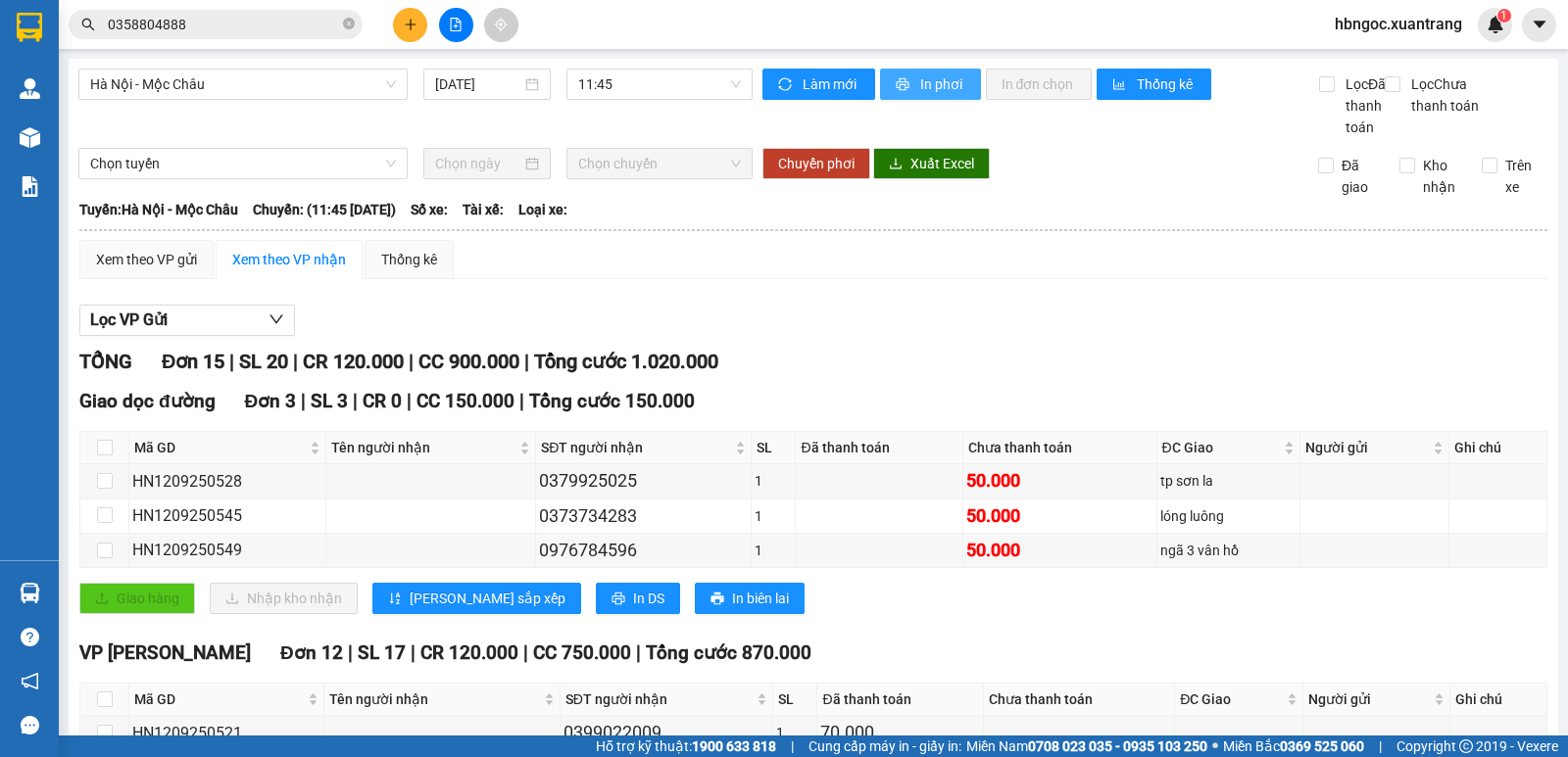
drag, startPoint x: 893, startPoint y: 74, endPoint x: 972, endPoint y: 233, distance: 177.5
click at [906, 90] on button "In phơi" at bounding box center [930, 85] width 101 height 31
drag, startPoint x: 674, startPoint y: 96, endPoint x: 730, endPoint y: 260, distance: 173.3
click at [675, 110] on body "Kết quả [PERSON_NAME] ( 291 ) Bộ lọc Mã ĐH Trạng thái Món hàng [PERSON_NAME] [P…" at bounding box center [784, 378] width 1568 height 757
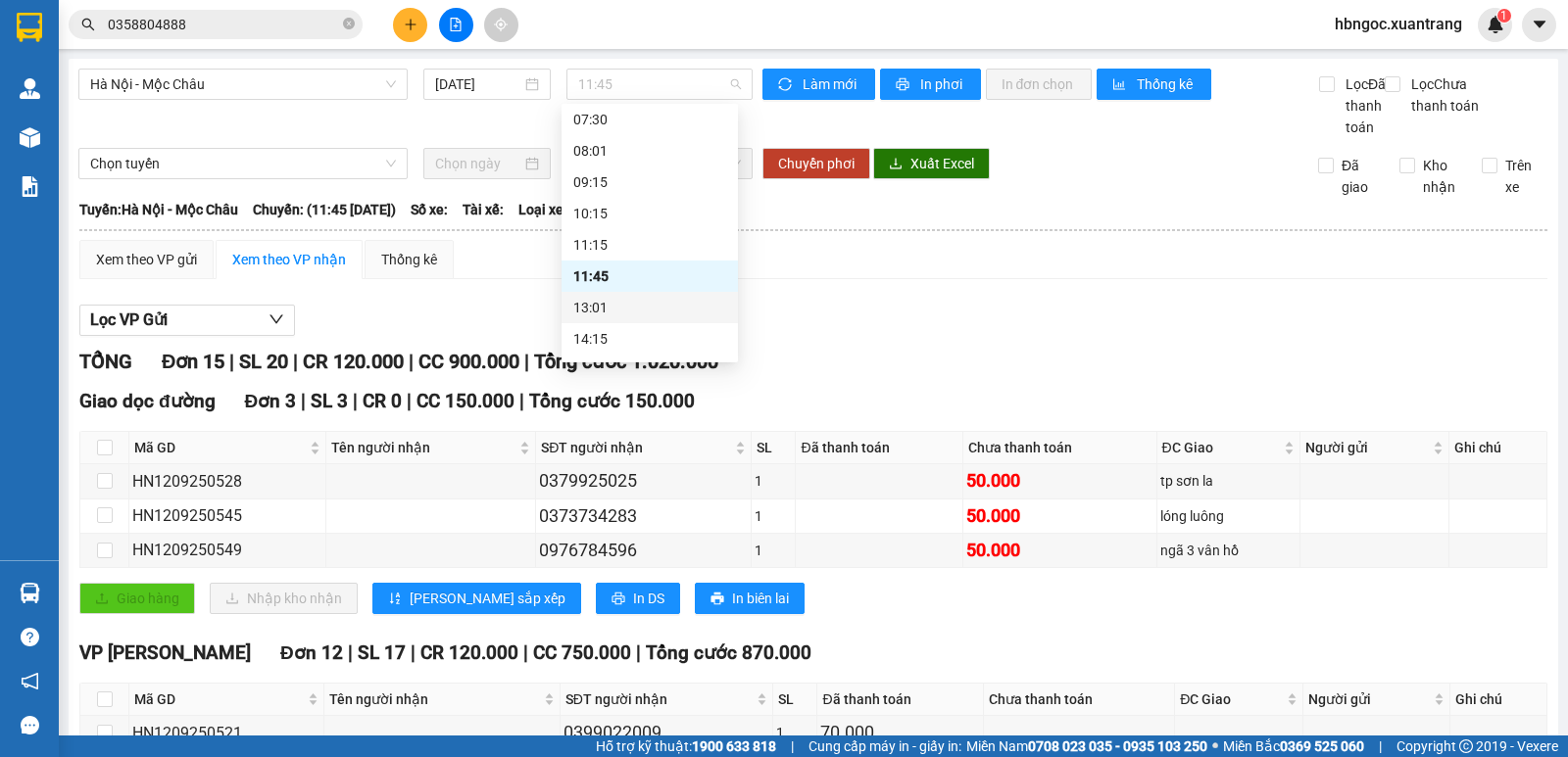
click at [686, 311] on div "13:01" at bounding box center [649, 308] width 152 height 22
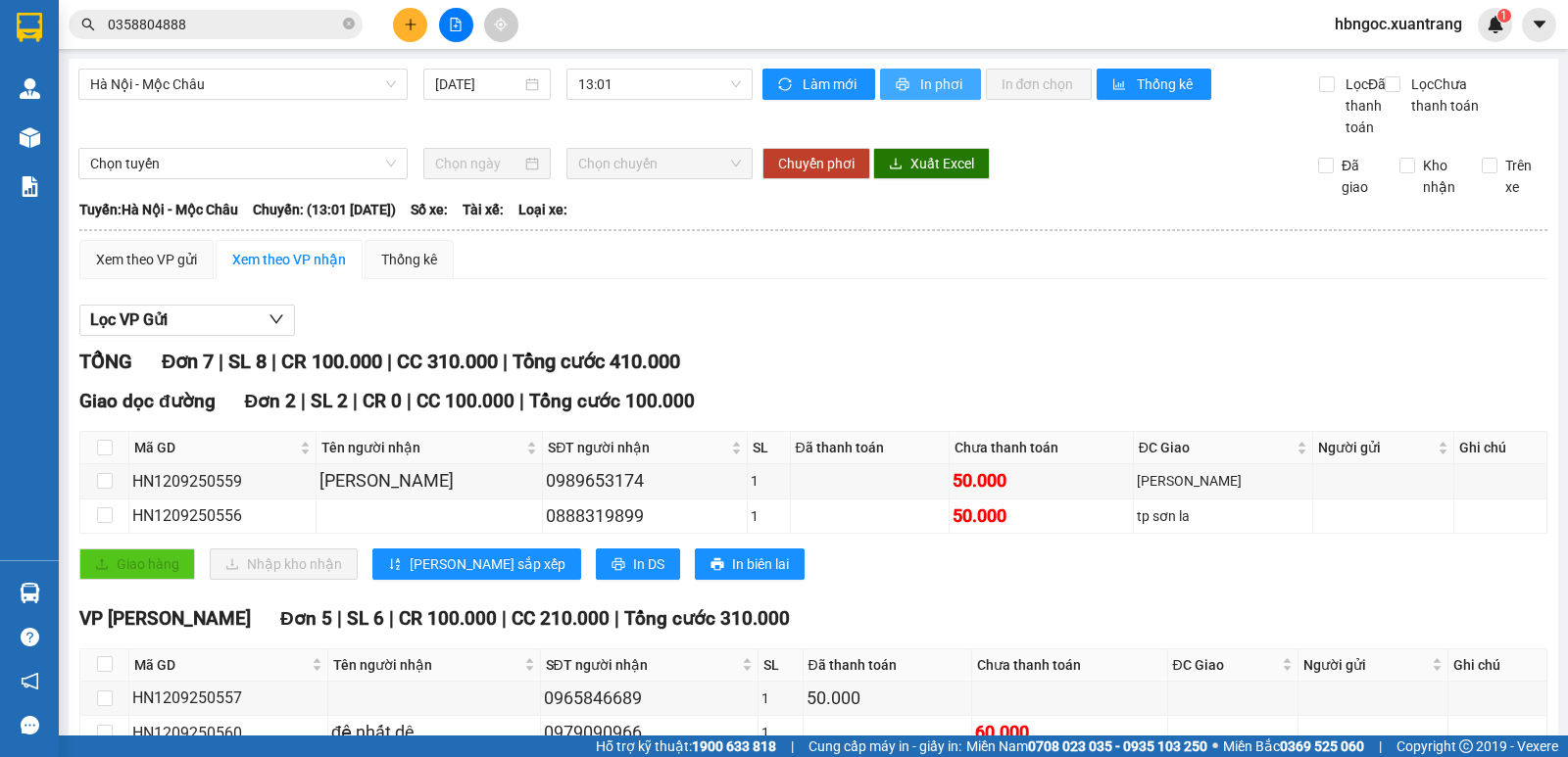
click at [921, 87] on span "In phơi" at bounding box center [943, 85] width 45 height 22
click at [415, 25] on icon "plus" at bounding box center [410, 24] width 11 height 1
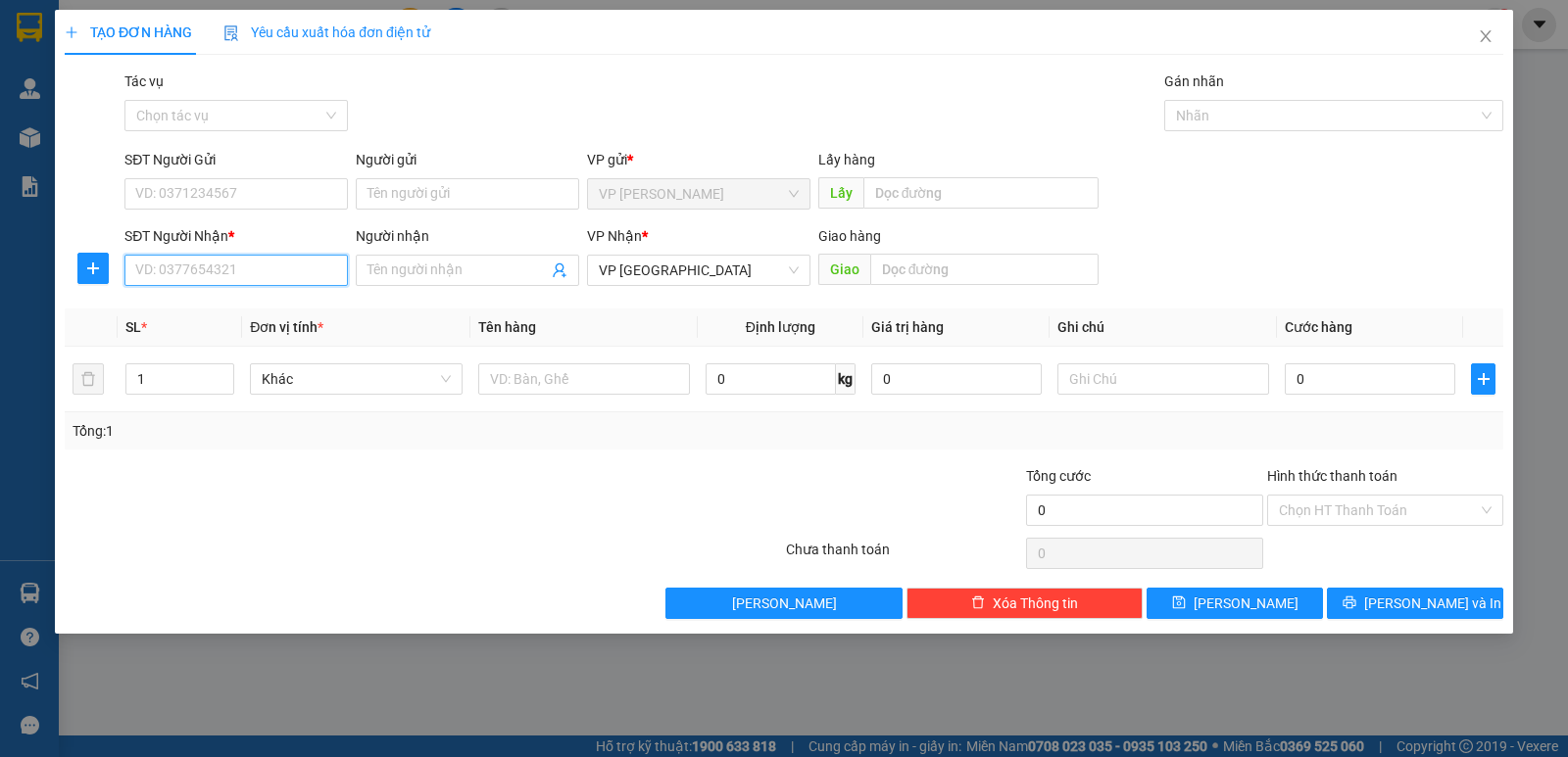
click at [261, 278] on input "SĐT Người Nhận *" at bounding box center [236, 270] width 223 height 31
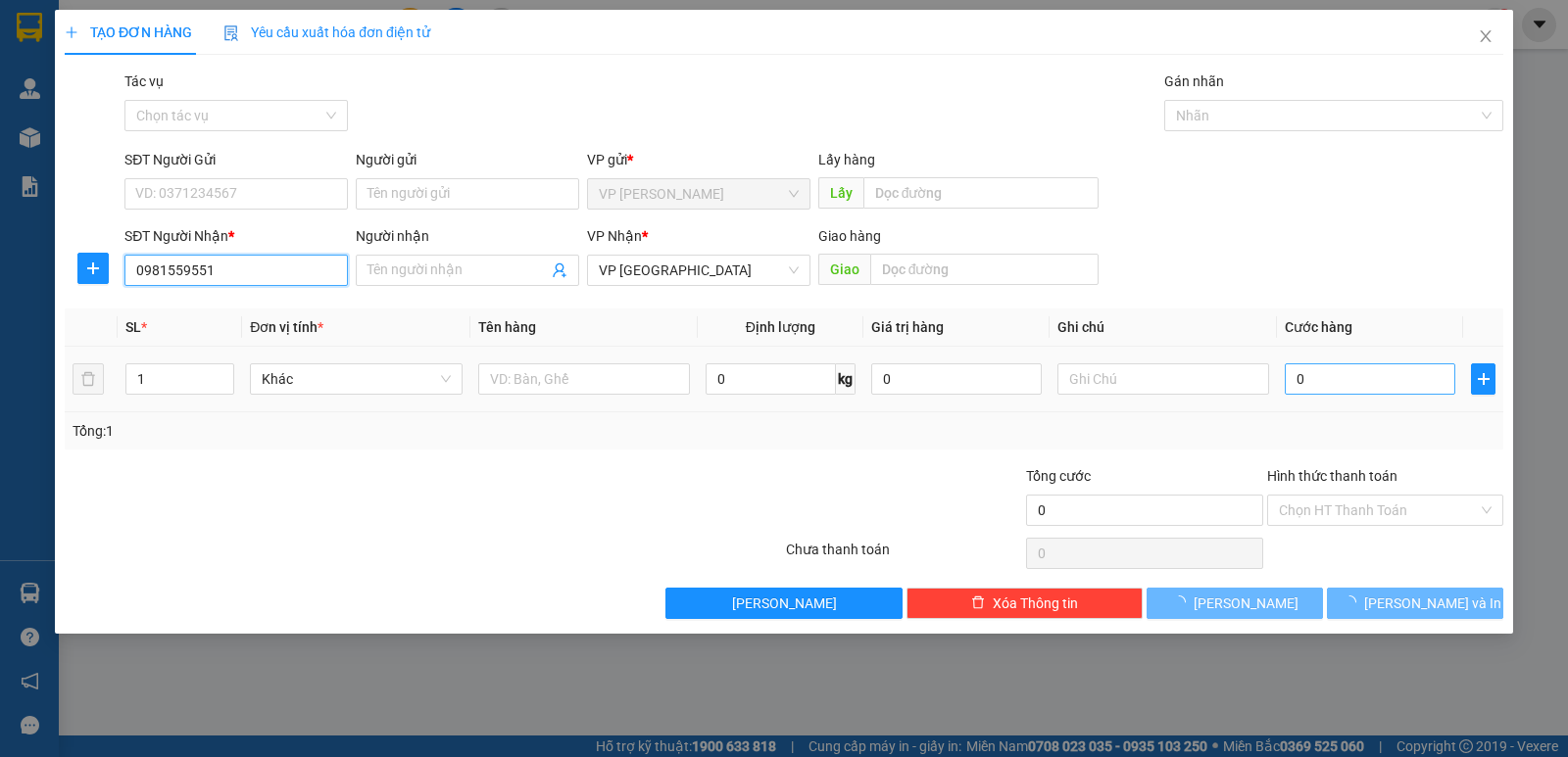
type input "0981559551"
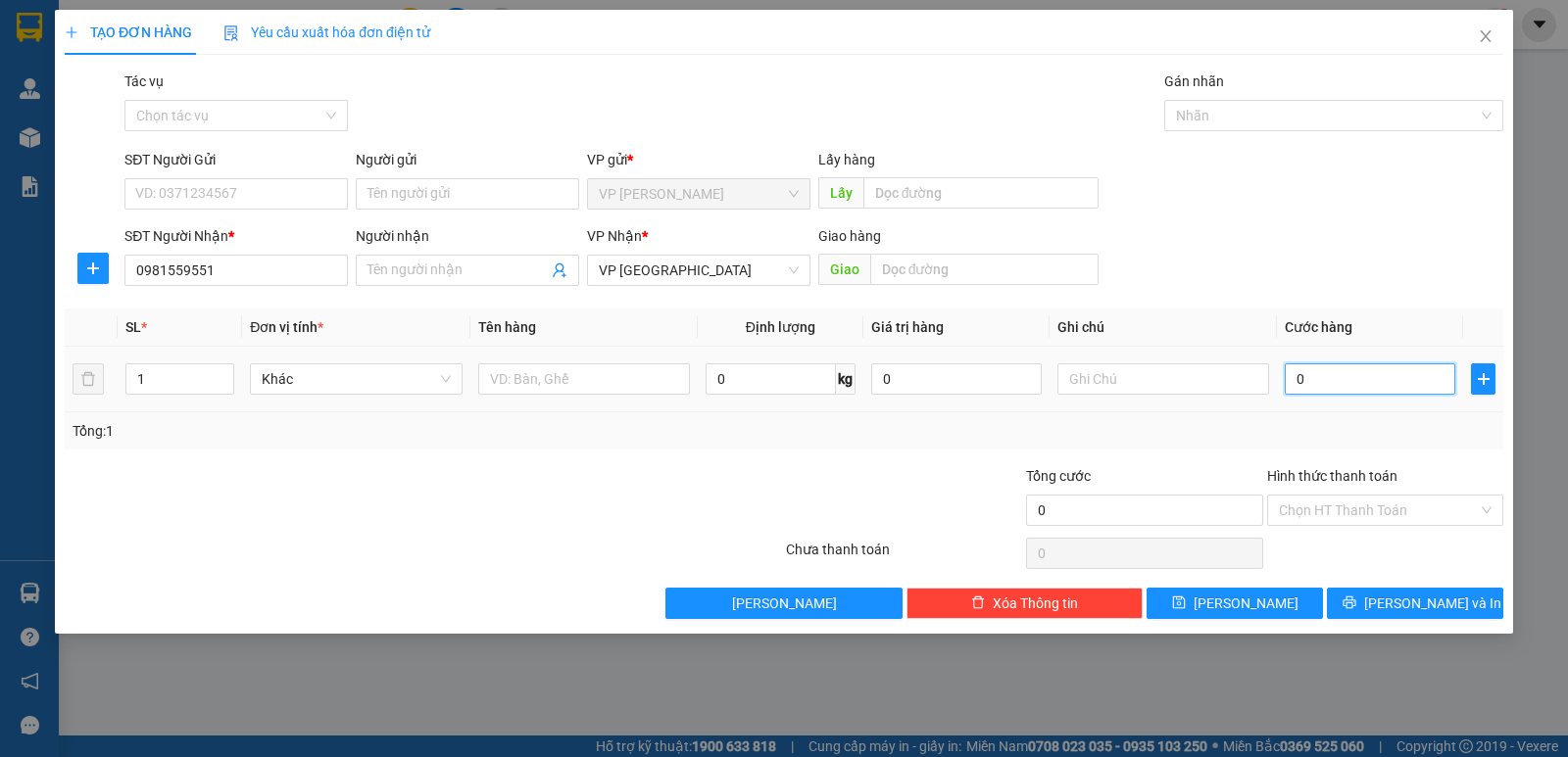
drag, startPoint x: 1357, startPoint y: 386, endPoint x: 1284, endPoint y: 363, distance: 76.5
click at [1356, 386] on input "0" at bounding box center [1369, 379] width 170 height 31
type input "5"
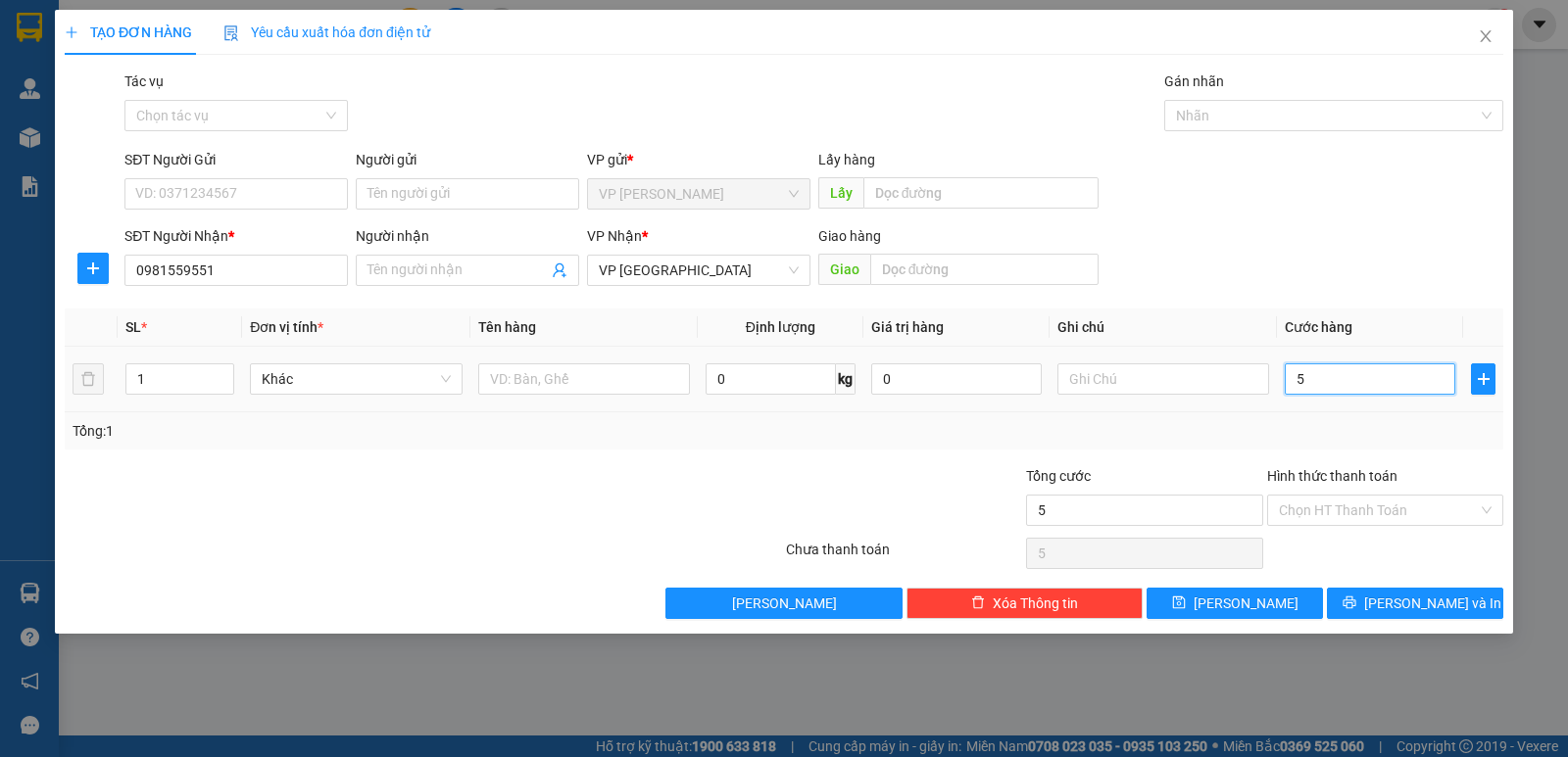
type input "50"
type input "50.000"
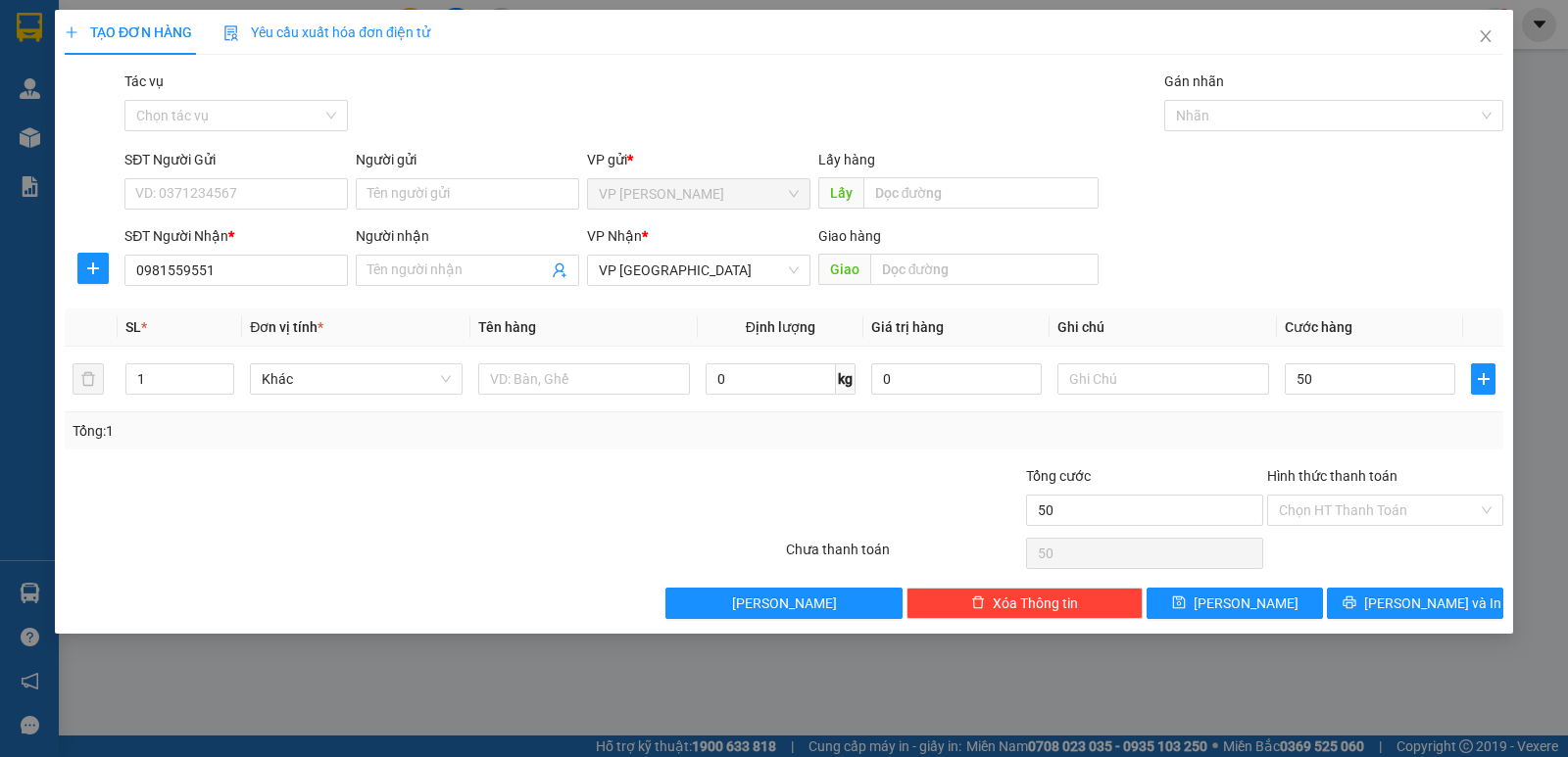
type input "50.000"
click at [1269, 586] on div "Transit Pickup Surcharge Ids Transit Deliver Surcharge Ids Transit Deliver Surc…" at bounding box center [784, 345] width 1438 height 549
click at [1232, 597] on button "[PERSON_NAME]" at bounding box center [1234, 604] width 176 height 31
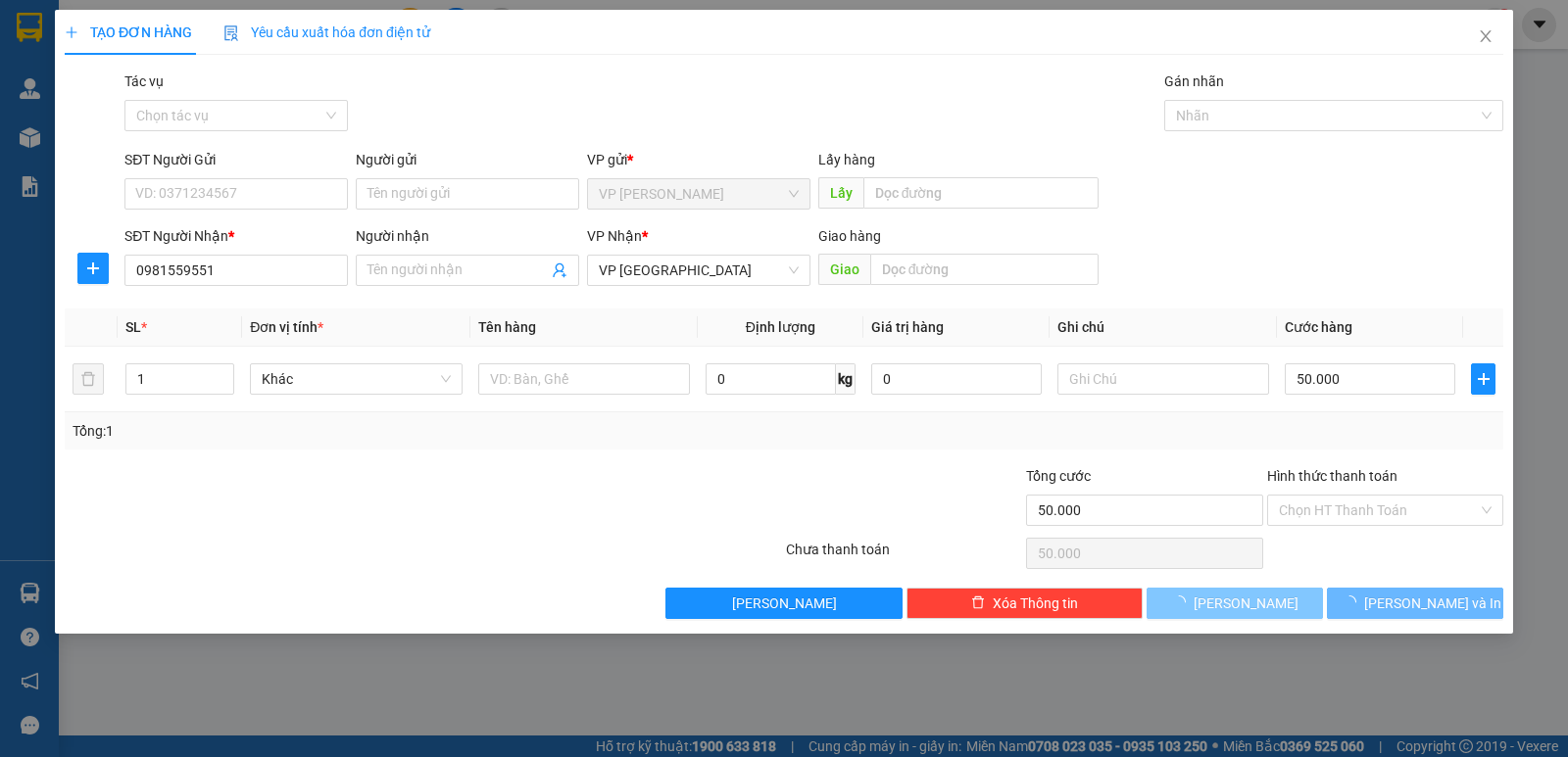
type input "0"
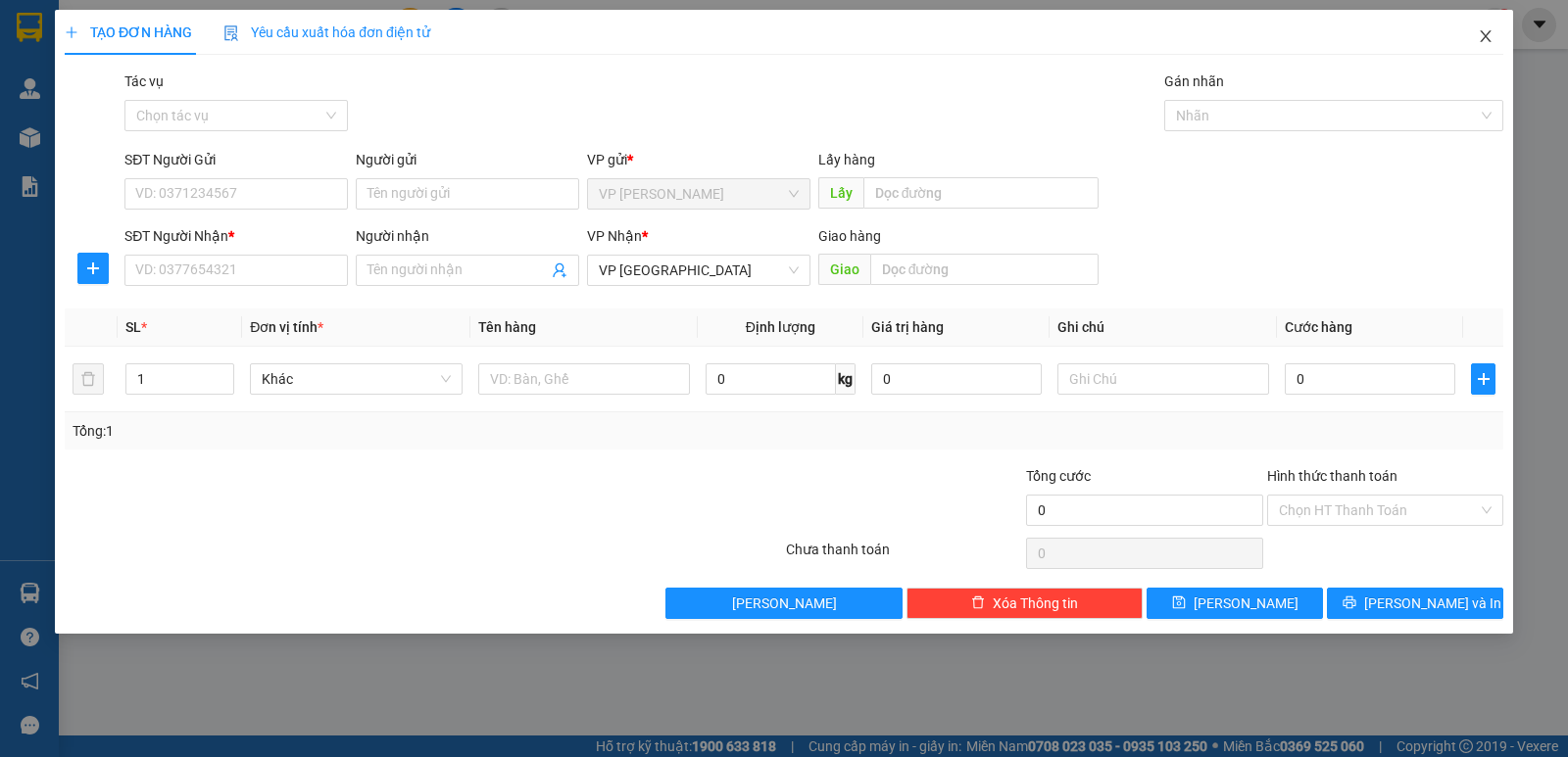
click at [1481, 33] on icon "close" at bounding box center [1484, 36] width 11 height 12
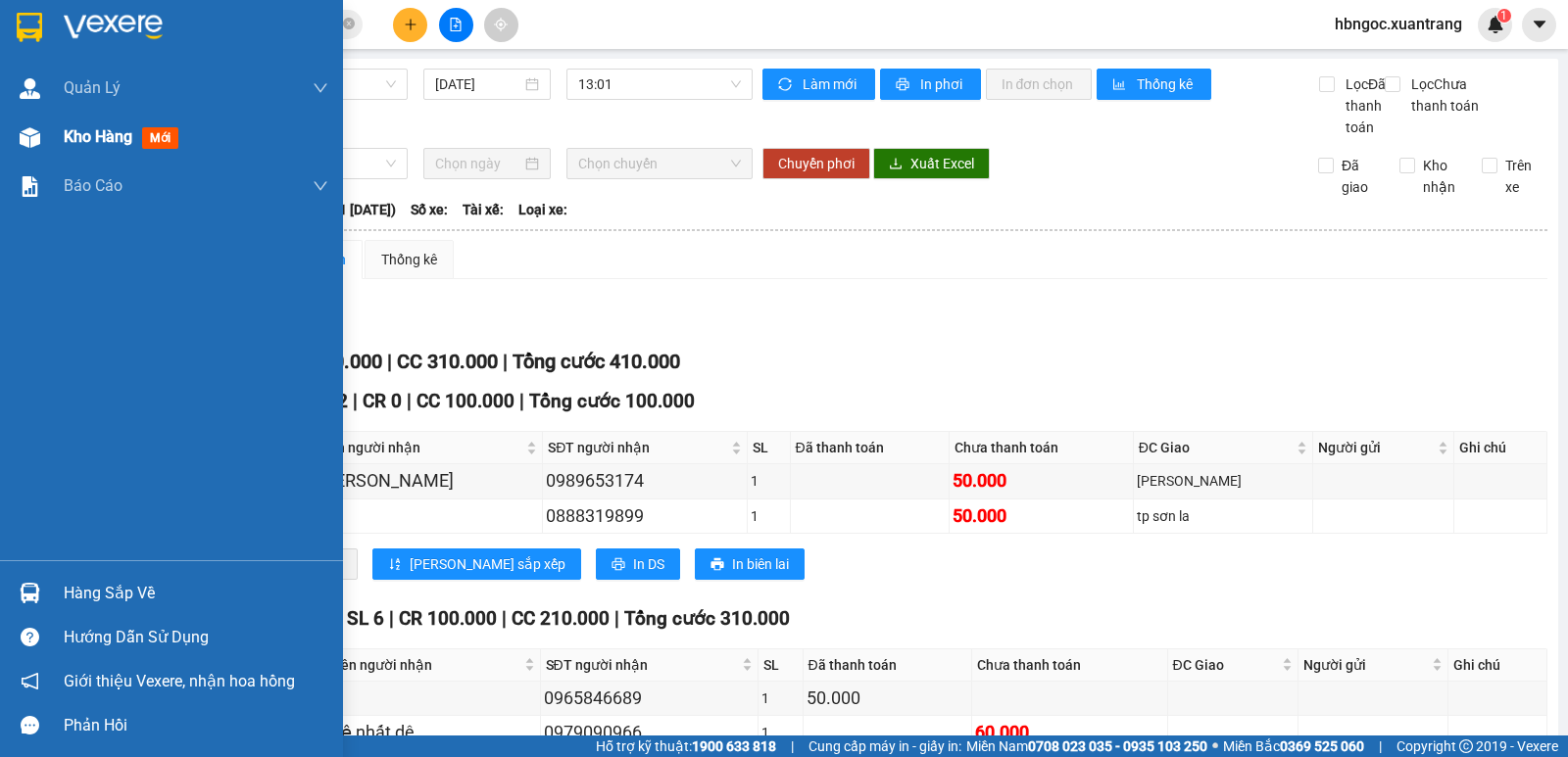
click at [23, 136] on img at bounding box center [29, 138] width 21 height 21
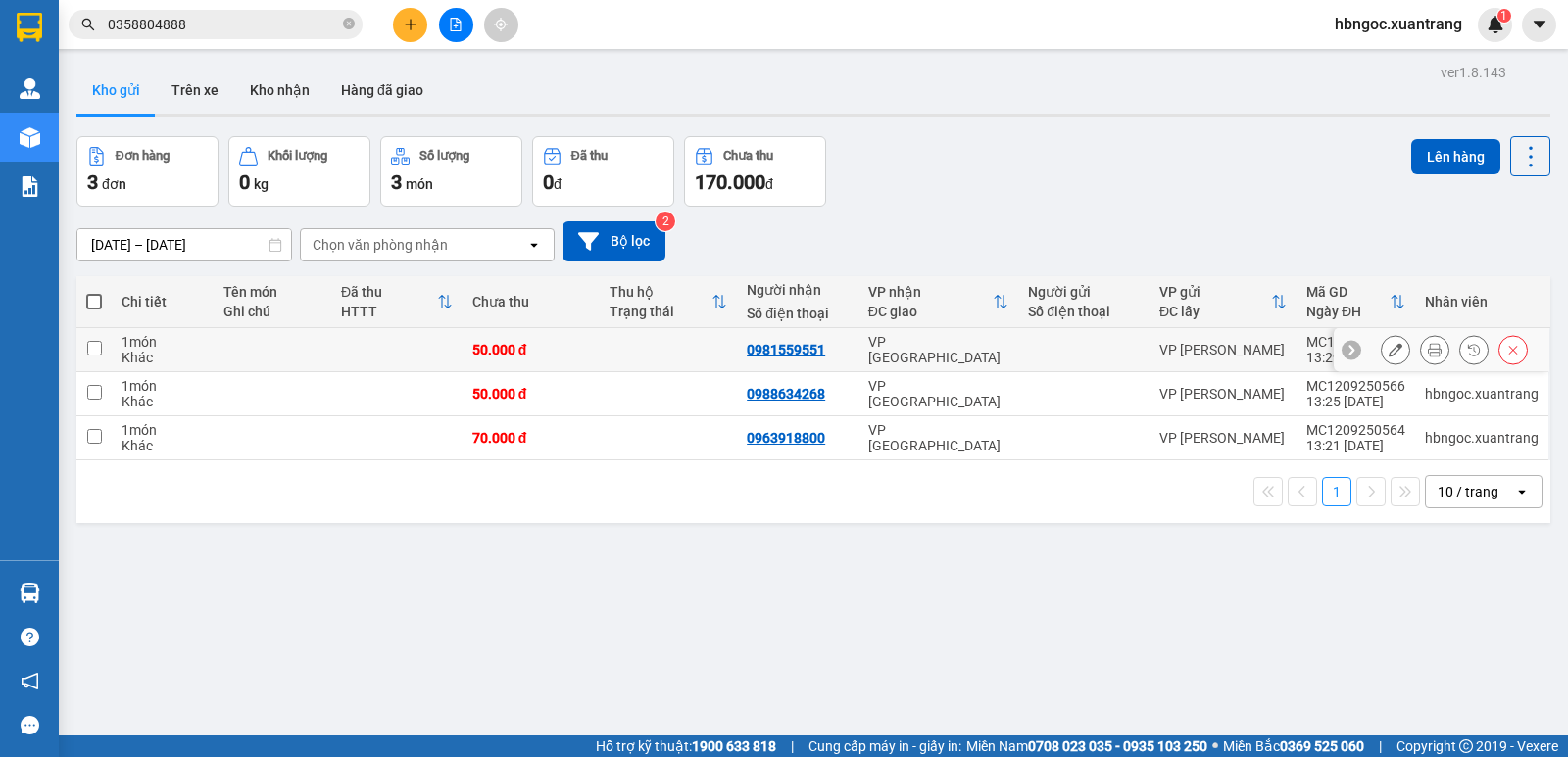
click at [105, 346] on td at bounding box center [94, 350] width 35 height 44
checkbox input "true"
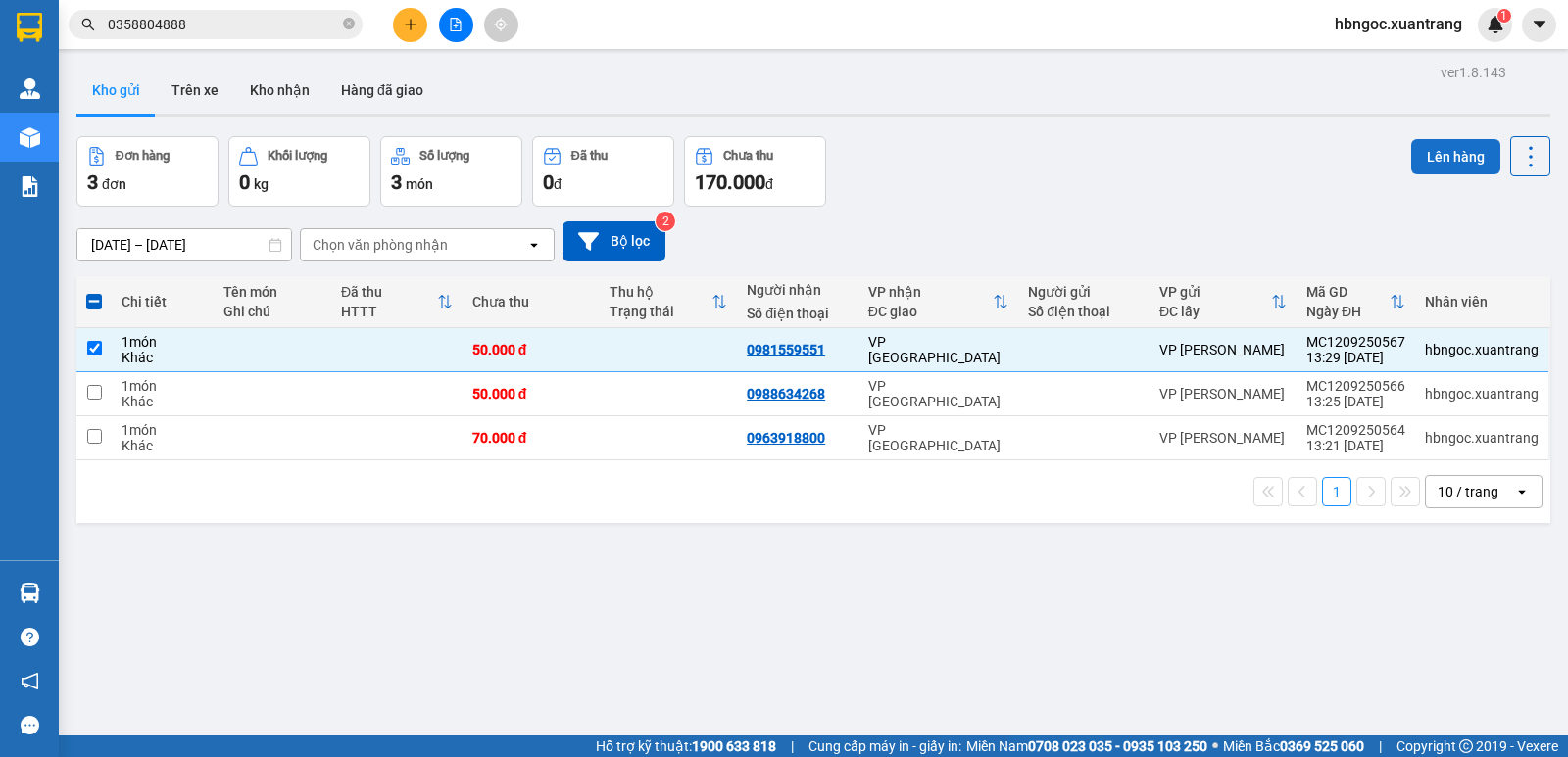
click at [1434, 156] on button "Lên hàng" at bounding box center [1455, 157] width 89 height 35
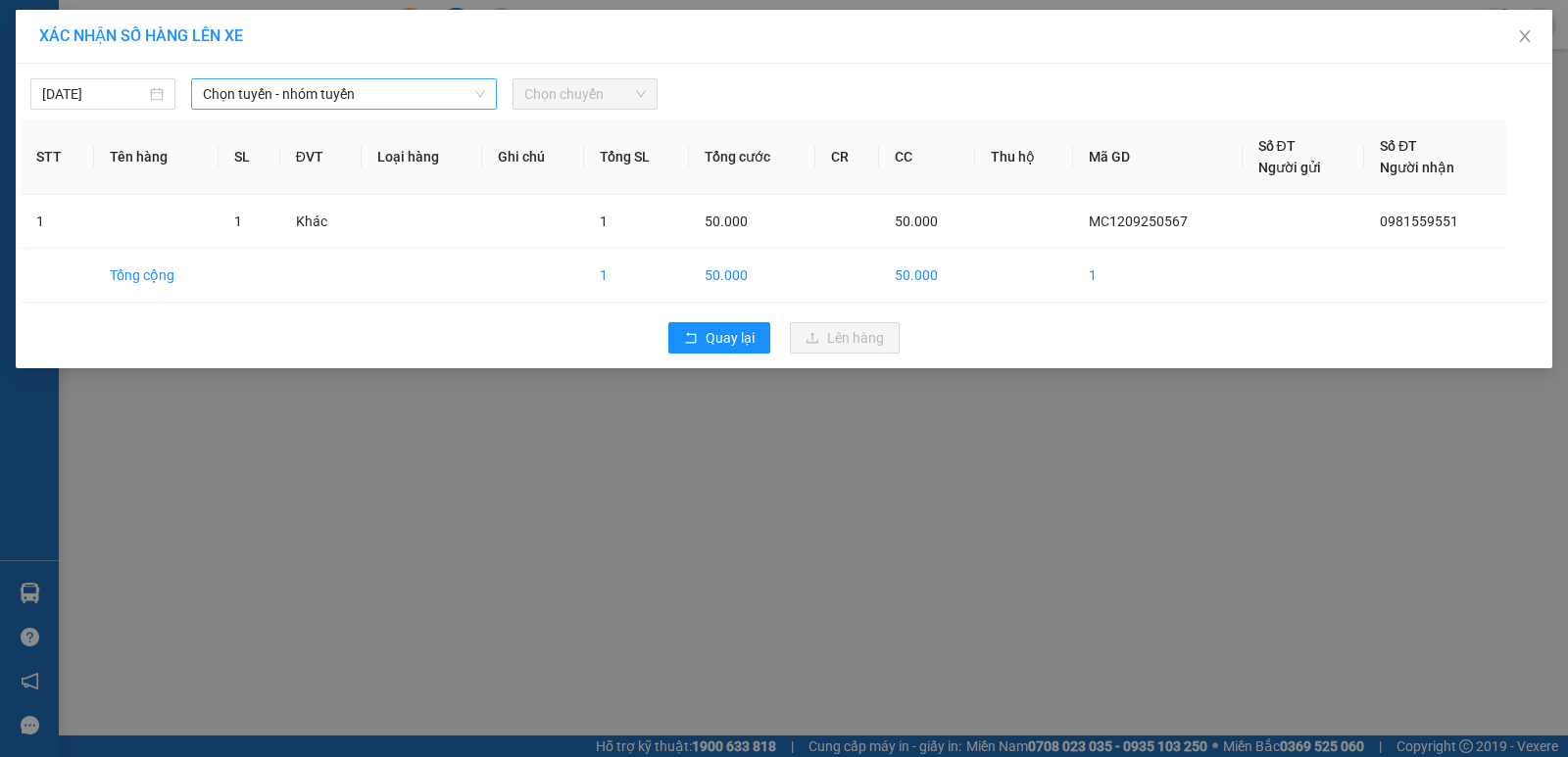
click at [412, 100] on span "Chọn tuyến - nhóm tuyến" at bounding box center [343, 94] width 282 height 29
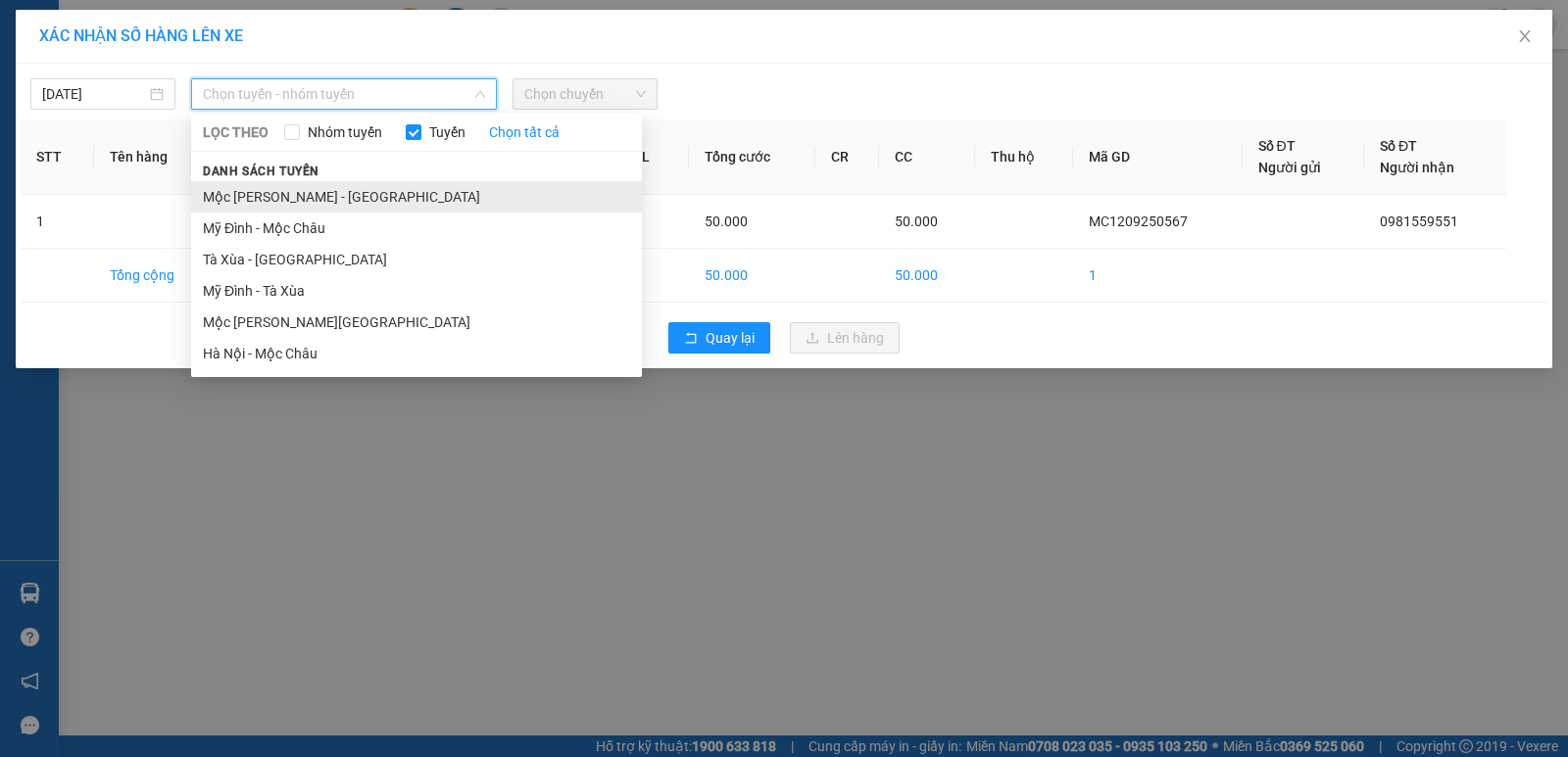
click at [451, 187] on li "Mộc [PERSON_NAME] - [GEOGRAPHIC_DATA]" at bounding box center [416, 197] width 450 height 31
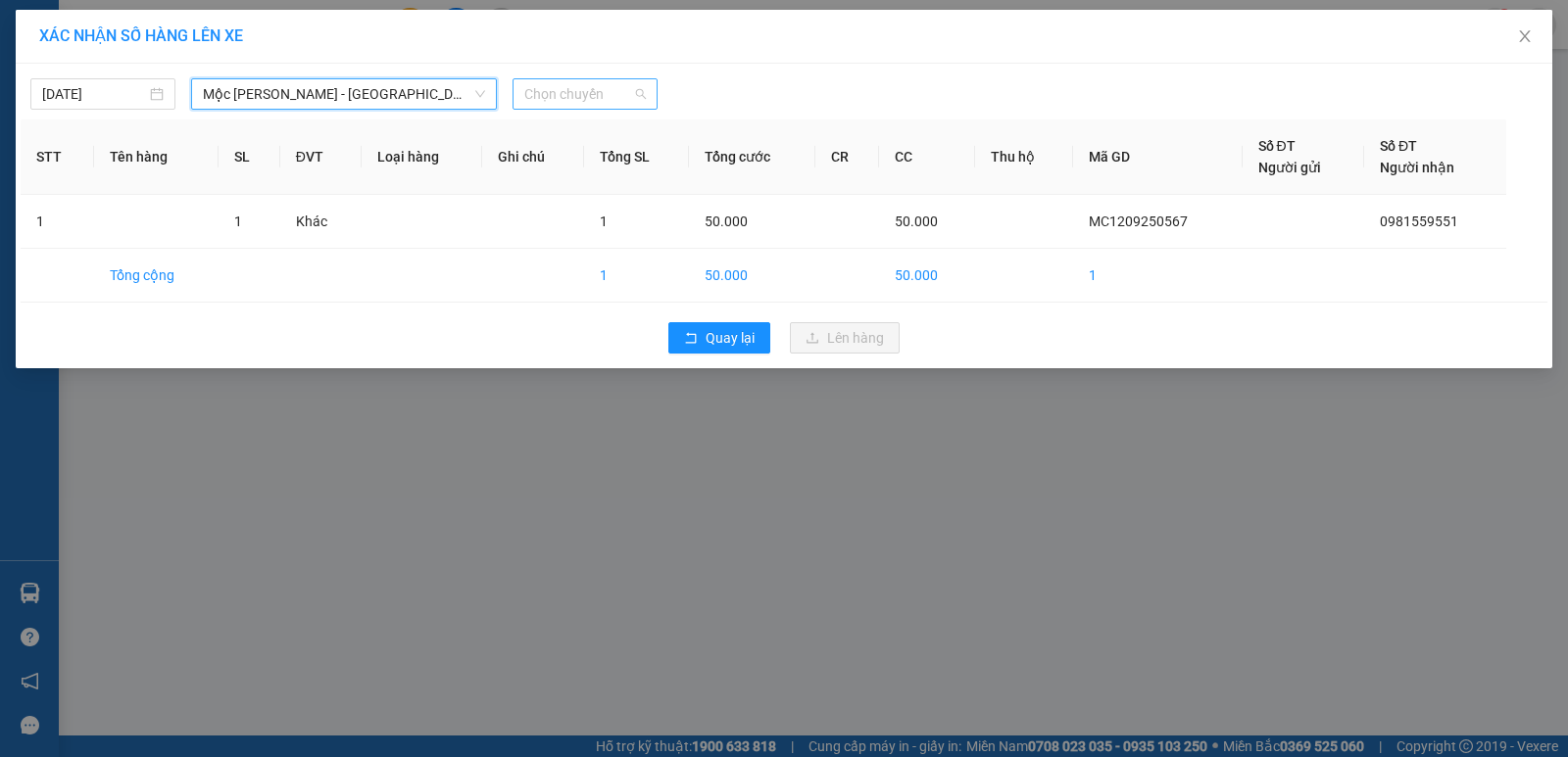
click at [638, 103] on span "Chọn chuyến" at bounding box center [585, 94] width 122 height 29
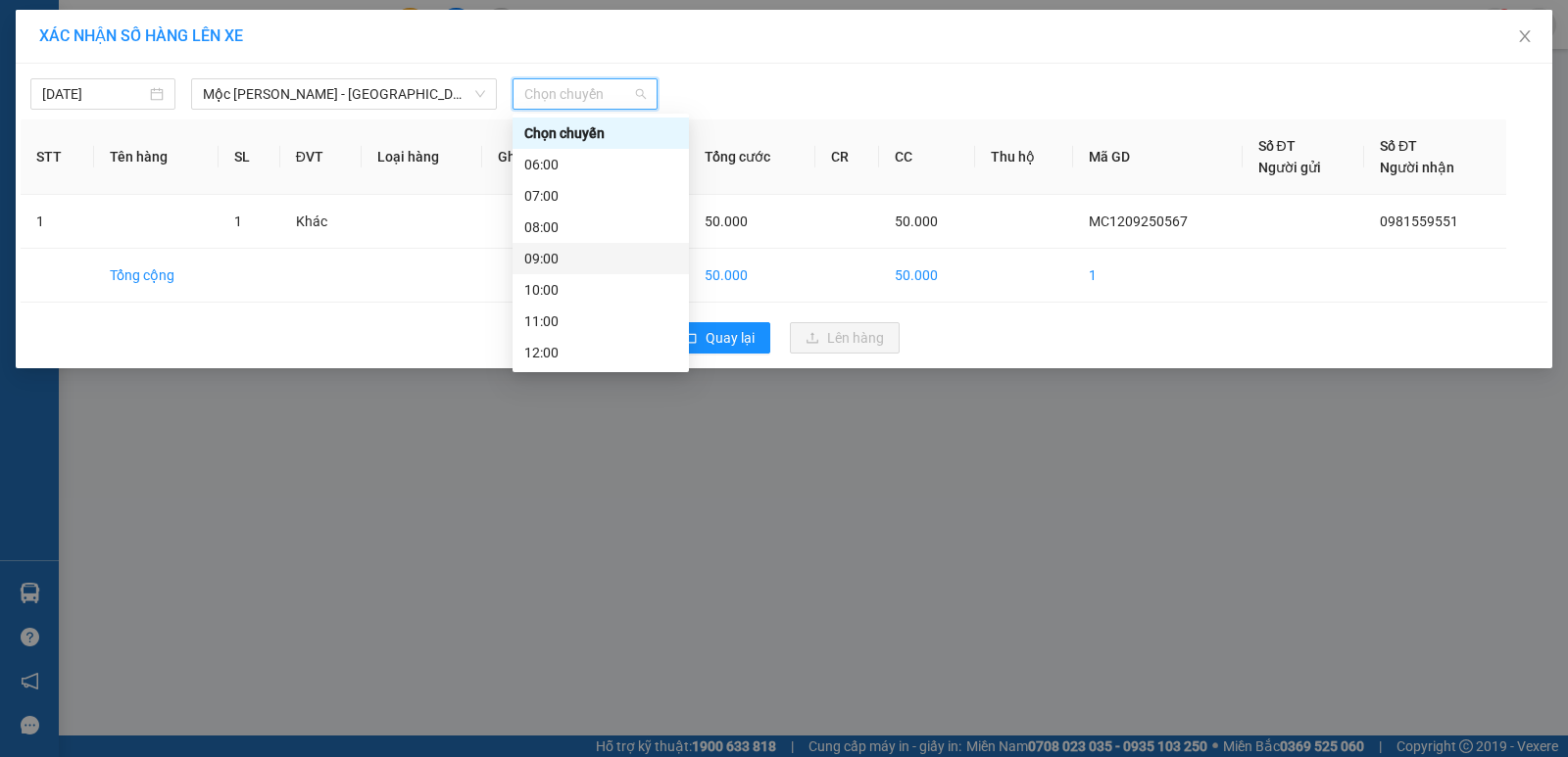
click at [604, 254] on div "09:00" at bounding box center [600, 259] width 152 height 22
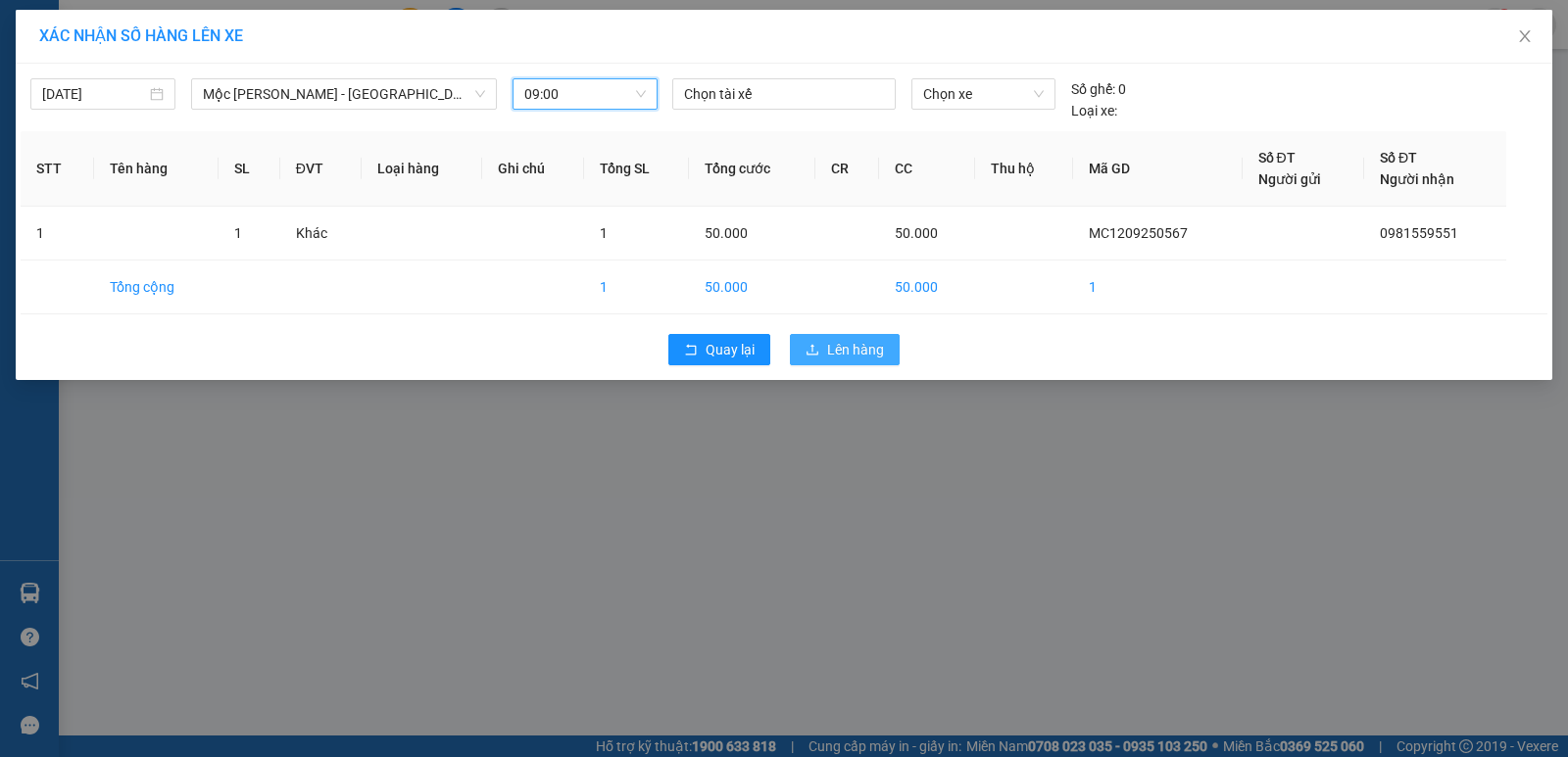
click at [880, 364] on button "Lên hàng" at bounding box center [844, 350] width 110 height 31
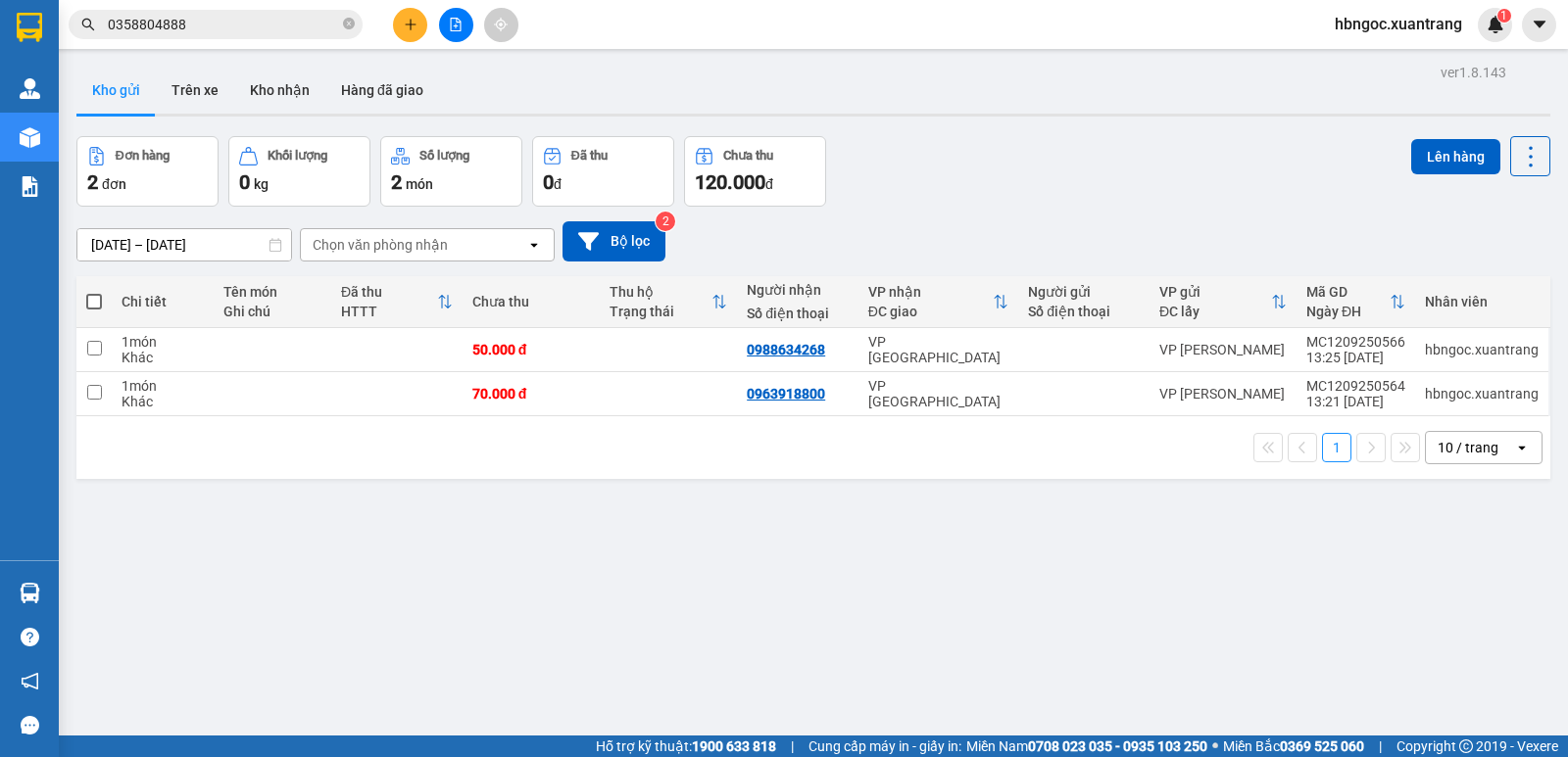
click at [482, 533] on div "ver 1.8.143 Kho gửi Trên xe [PERSON_NAME] Hàng đã [PERSON_NAME] hàng 2 đơn [PER…" at bounding box center [813, 437] width 1489 height 757
click at [418, 95] on button "Hàng đã giao" at bounding box center [382, 90] width 114 height 47
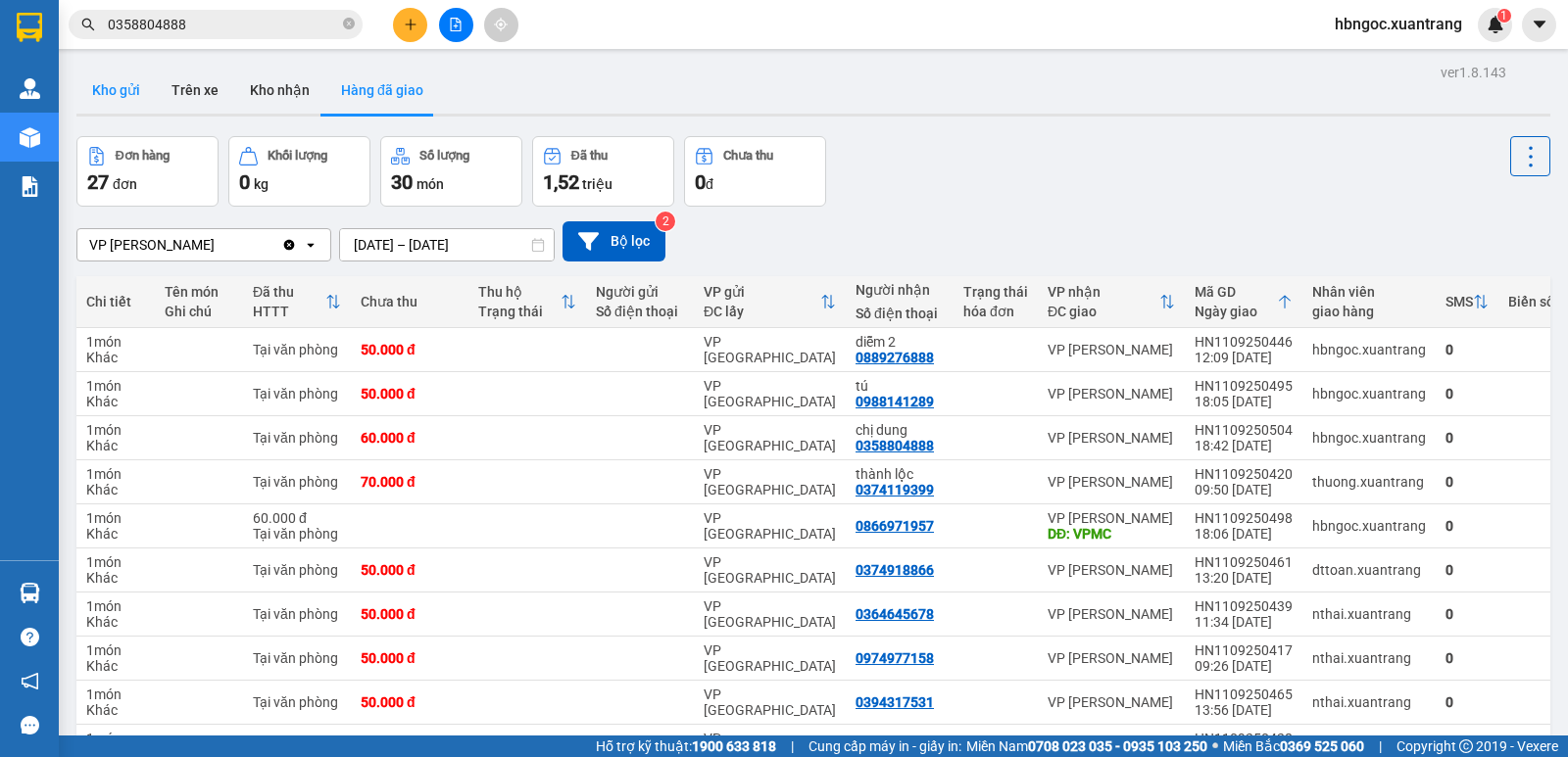
click at [116, 96] on button "Kho gửi" at bounding box center [116, 90] width 80 height 47
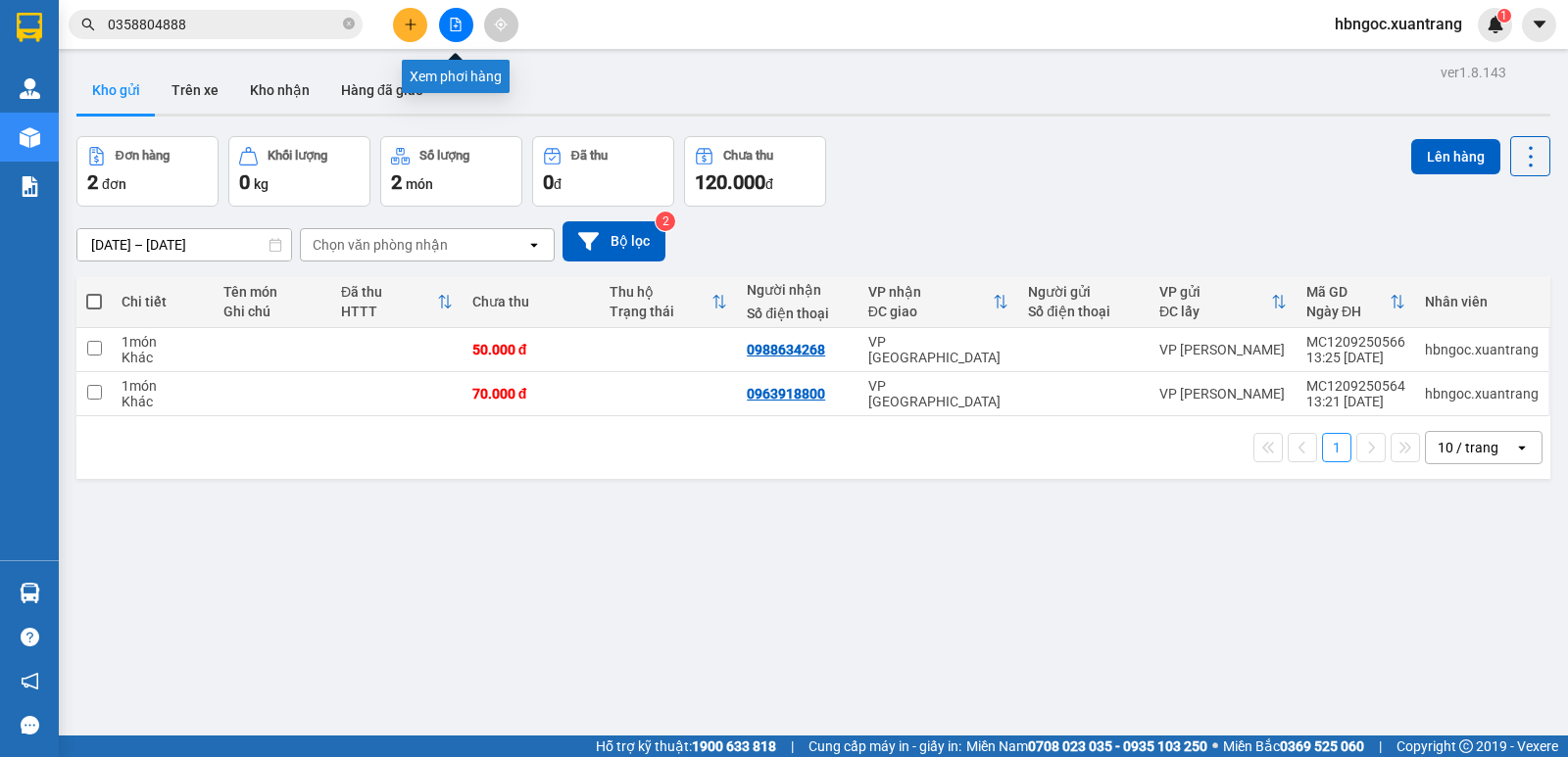
drag, startPoint x: 447, startPoint y: 25, endPoint x: 434, endPoint y: 30, distance: 13.9
click at [439, 25] on button at bounding box center [456, 25] width 34 height 34
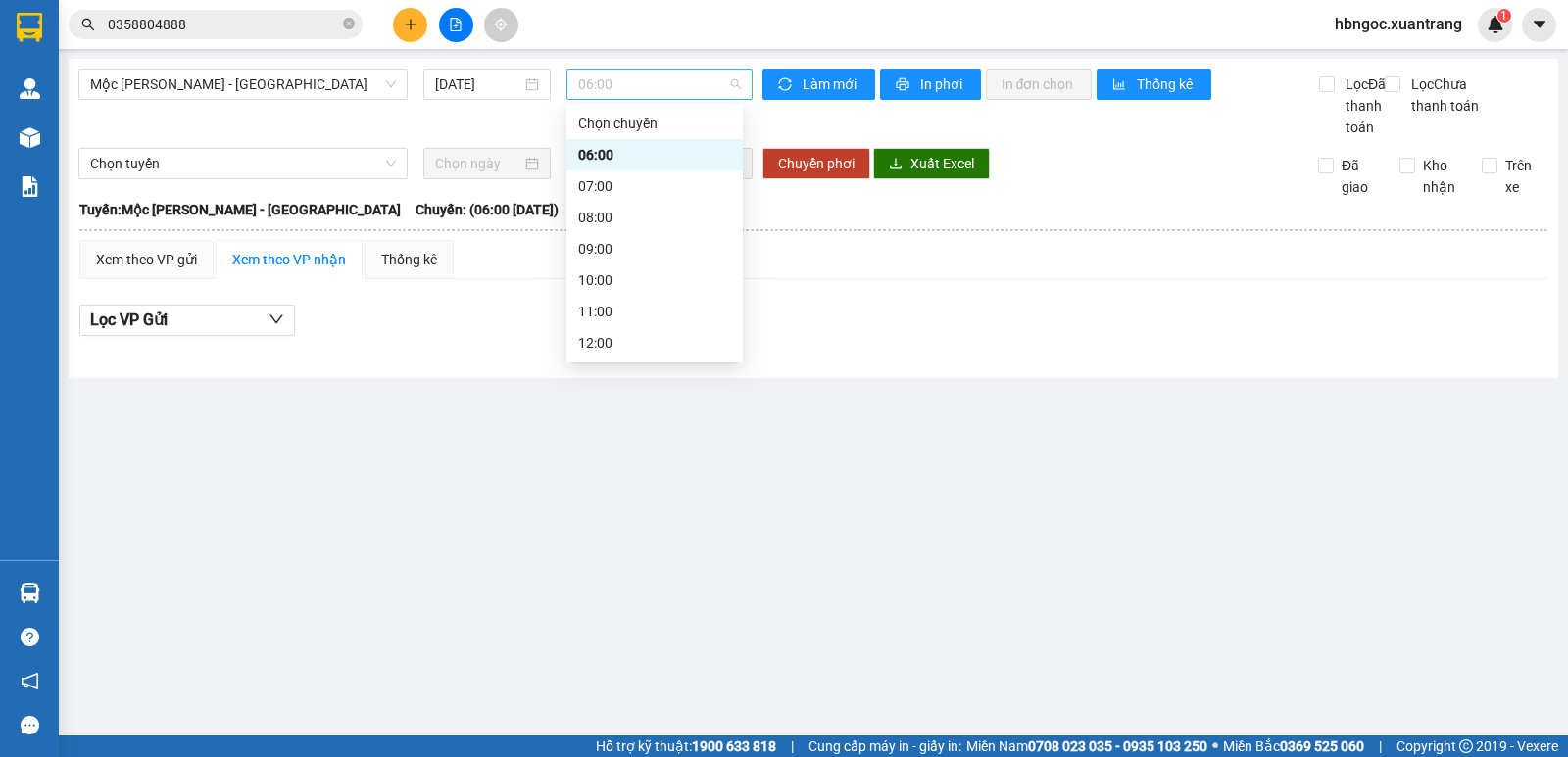
click at [646, 90] on span "06:00" at bounding box center [659, 85] width 161 height 29
click at [680, 196] on div "07:00" at bounding box center [654, 186] width 152 height 22
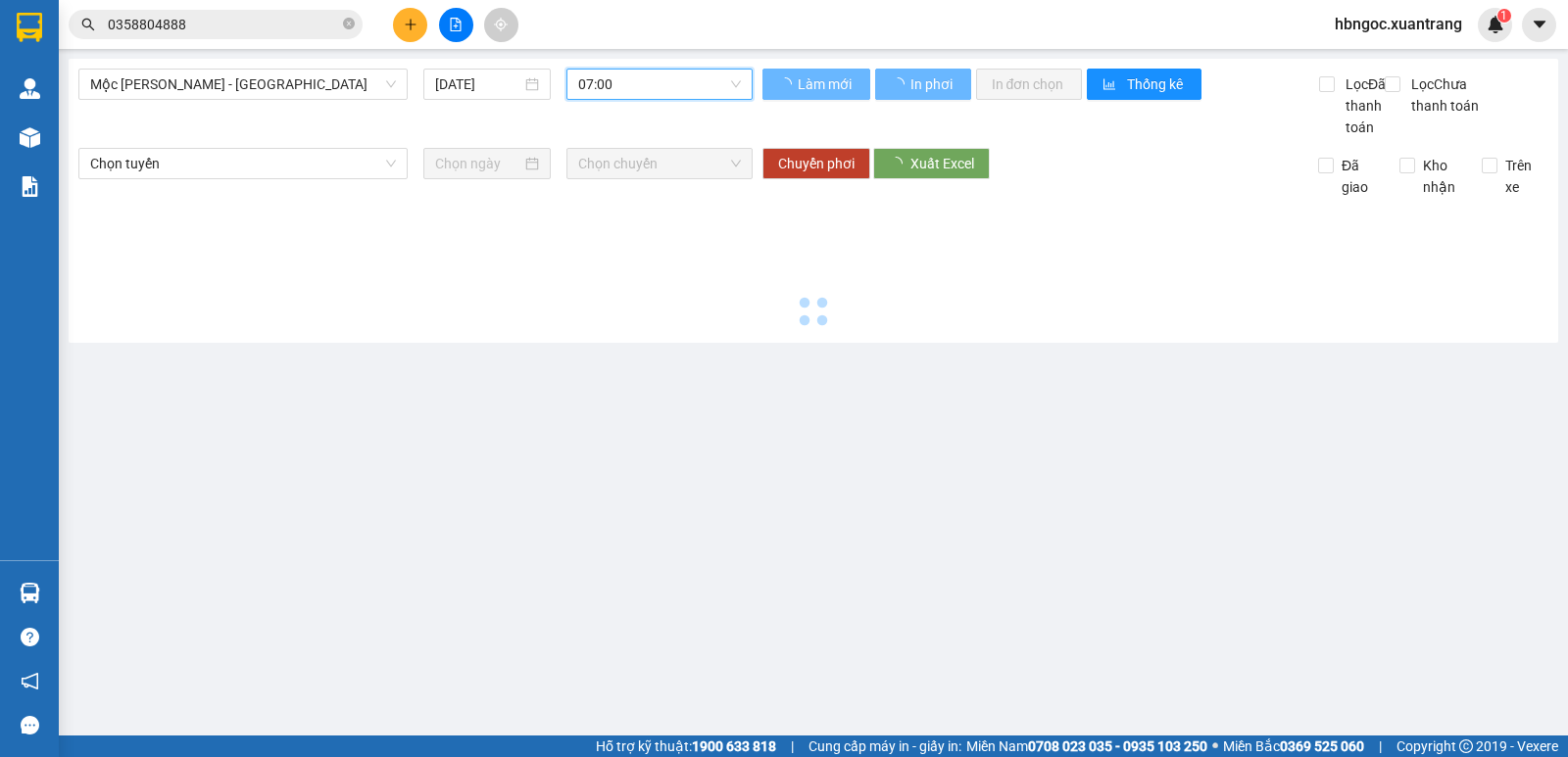
click at [656, 76] on span "07:00" at bounding box center [659, 85] width 161 height 29
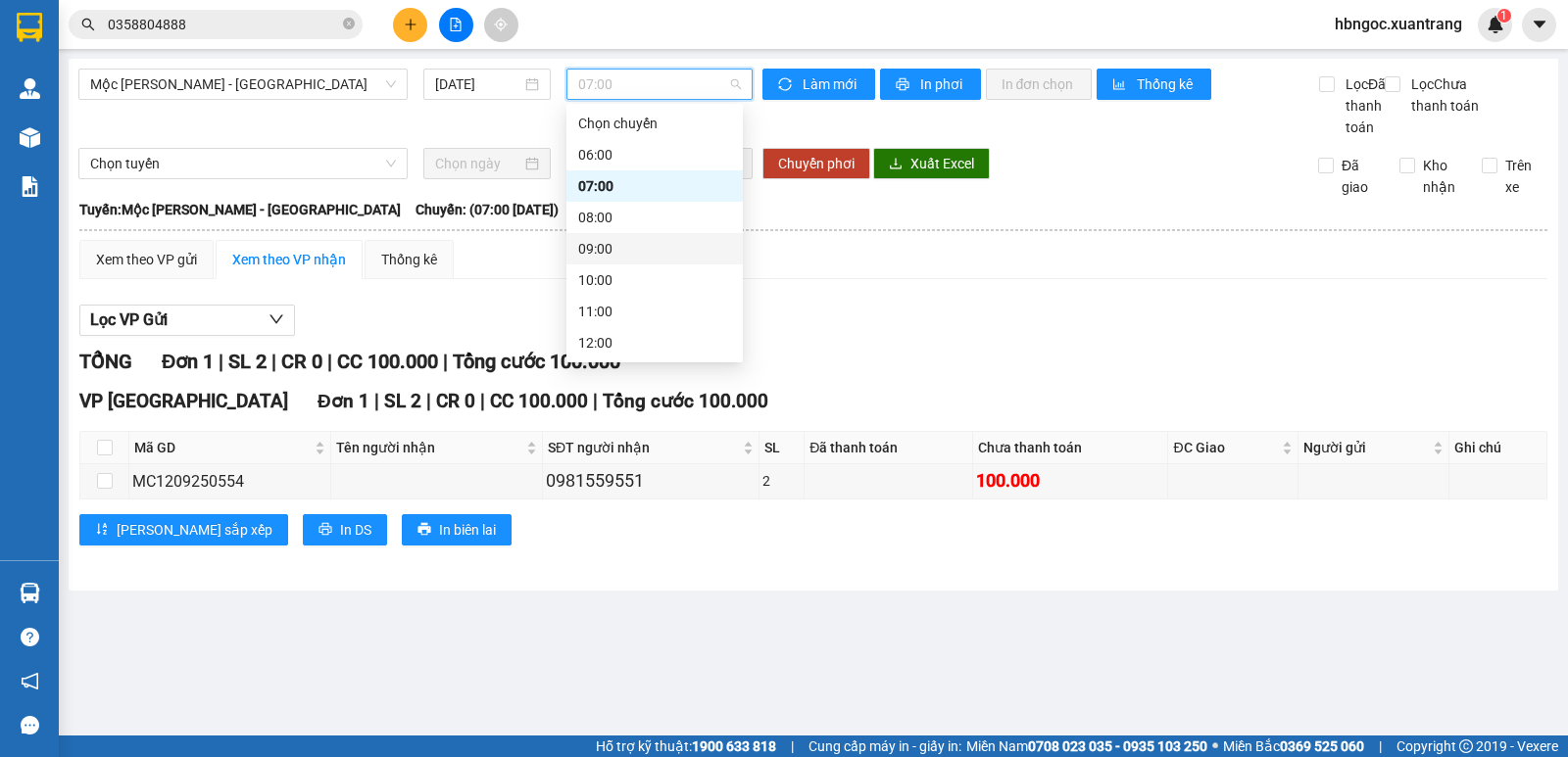
click at [638, 244] on div "09:00" at bounding box center [654, 249] width 152 height 22
